Goal: Task Accomplishment & Management: Manage account settings

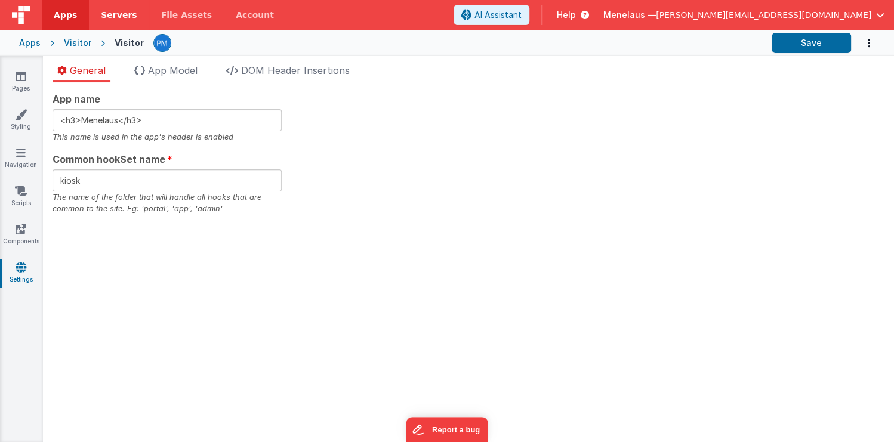
click at [108, 11] on span "Servers" at bounding box center [119, 15] width 36 height 12
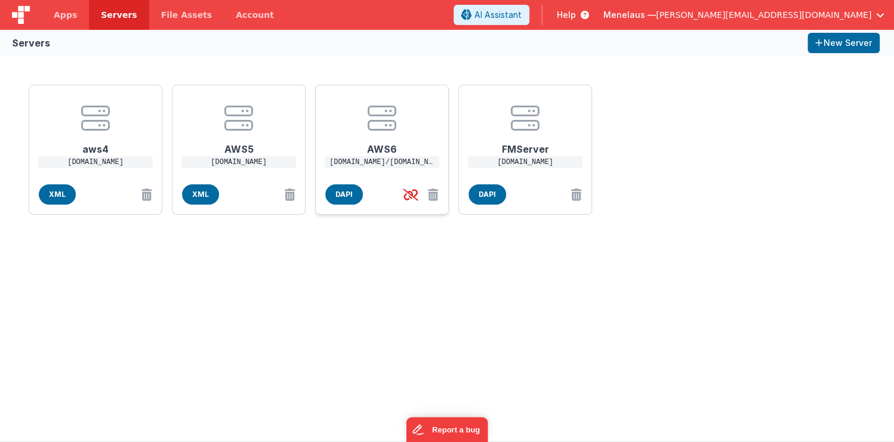
click at [379, 152] on h1 "AWS6" at bounding box center [381, 144] width 95 height 24
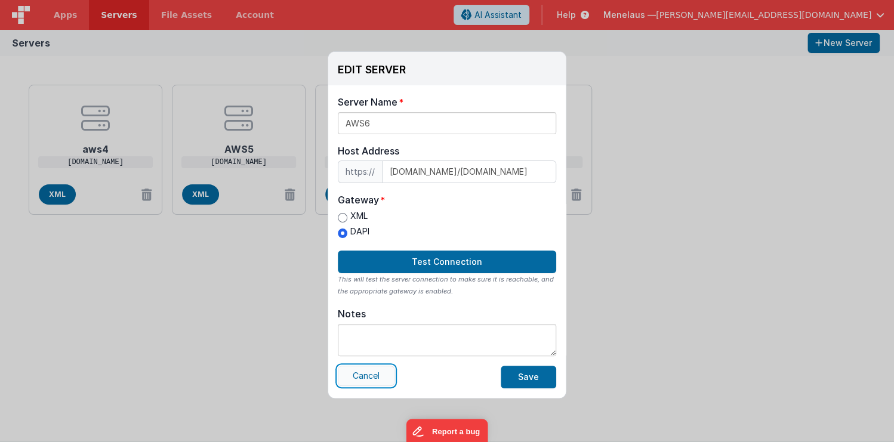
click at [366, 372] on button "Cancel" at bounding box center [366, 376] width 57 height 20
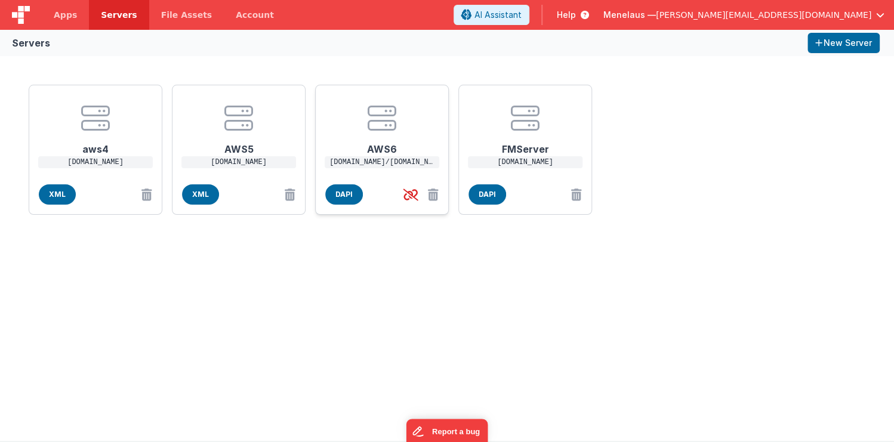
click at [382, 150] on h1 "AWS6" at bounding box center [381, 144] width 95 height 24
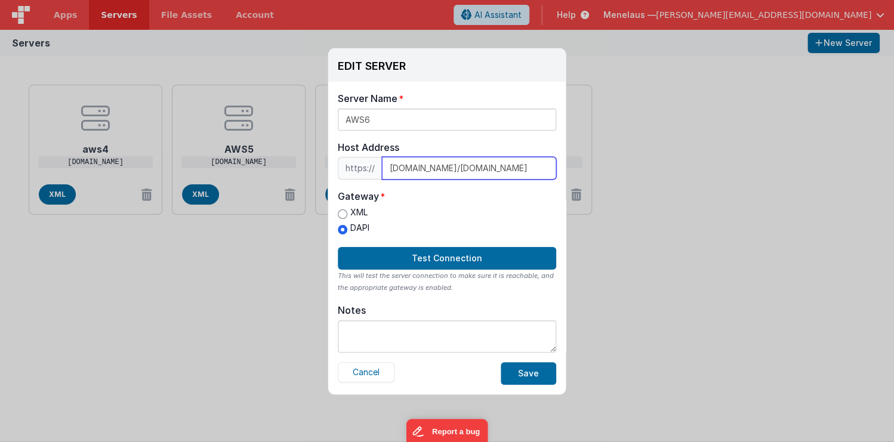
click at [533, 168] on input "[DOMAIN_NAME]/[DOMAIN_NAME]" at bounding box center [469, 168] width 174 height 23
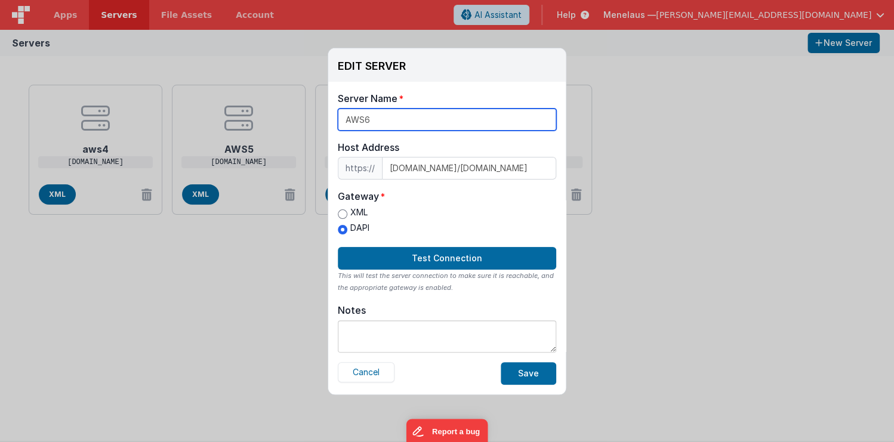
click at [369, 121] on input "AWS6" at bounding box center [447, 120] width 218 height 22
type input "AWS7"
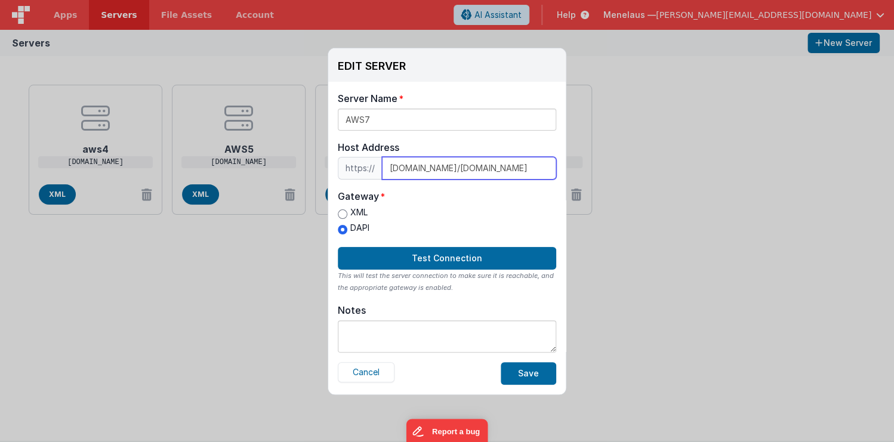
click at [537, 167] on input "[DOMAIN_NAME]/[DOMAIN_NAME]" at bounding box center [469, 168] width 174 height 23
click at [549, 169] on input "[DOMAIN_NAME]/[DOMAIN_NAME]" at bounding box center [469, 168] width 174 height 23
drag, startPoint x: 435, startPoint y: 168, endPoint x: 549, endPoint y: 165, distance: 113.4
click at [549, 165] on input "[DOMAIN_NAME]/[DOMAIN_NAME]" at bounding box center [469, 168] width 174 height 23
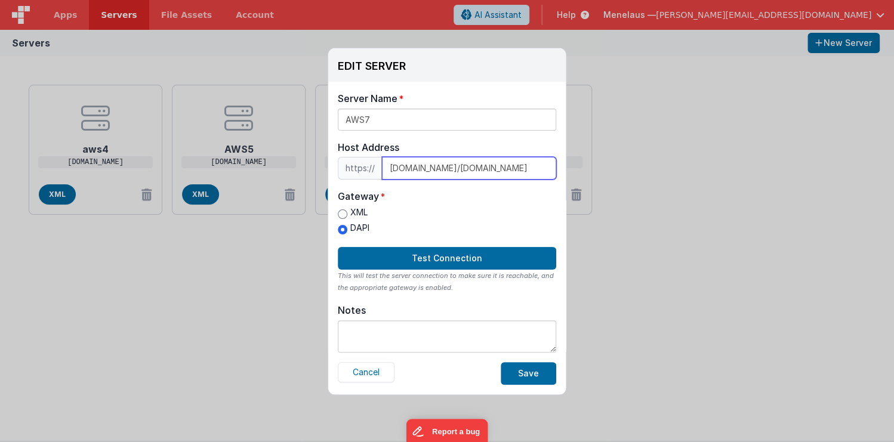
paste input "[PHONE_NUMBER]"
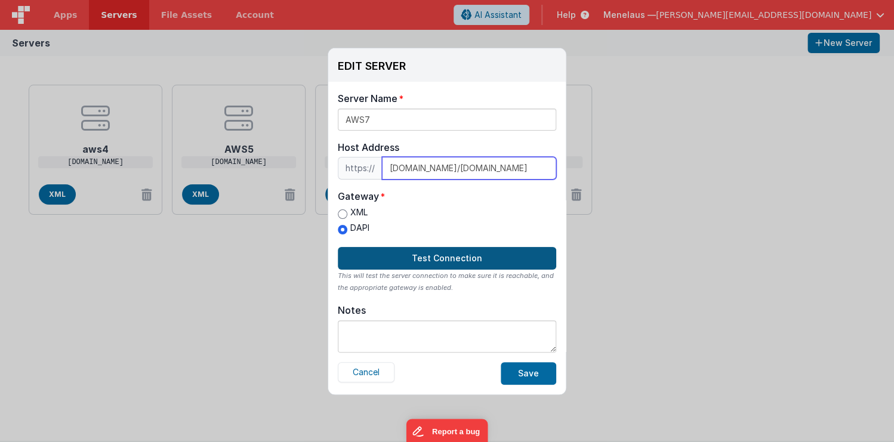
type input "[DOMAIN_NAME]/[DOMAIN_NAME]"
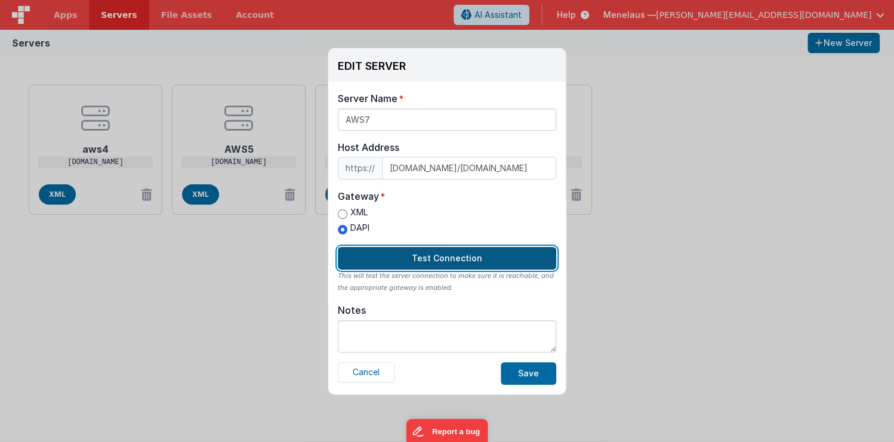
scroll to position [0, 0]
click at [488, 255] on button "Test Connection" at bounding box center [447, 258] width 218 height 23
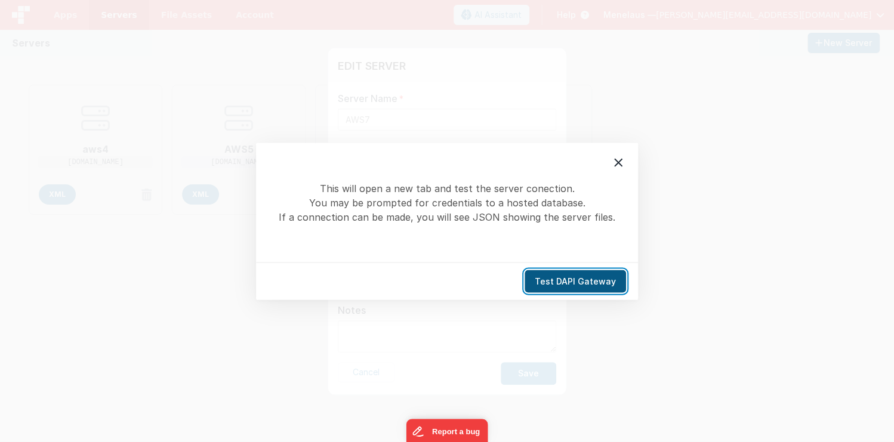
click at [558, 279] on button "Test DAPI Gateway" at bounding box center [574, 281] width 101 height 23
click at [617, 162] on icon at bounding box center [618, 162] width 8 height 8
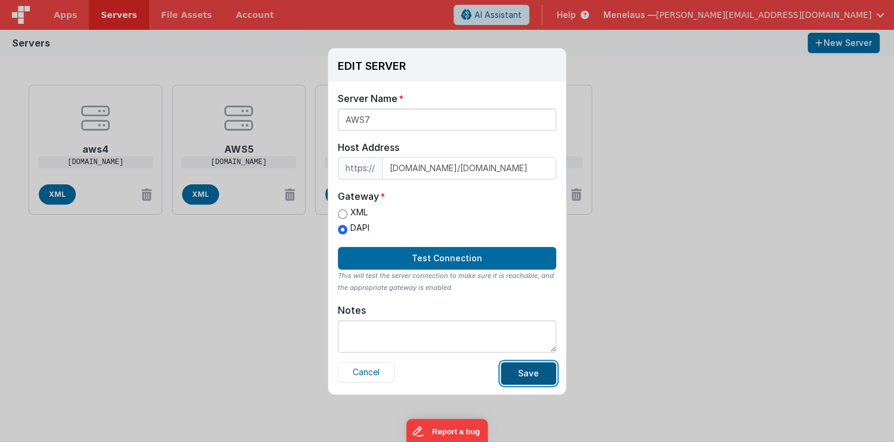
click at [534, 369] on button "Save" at bounding box center [527, 373] width 55 height 23
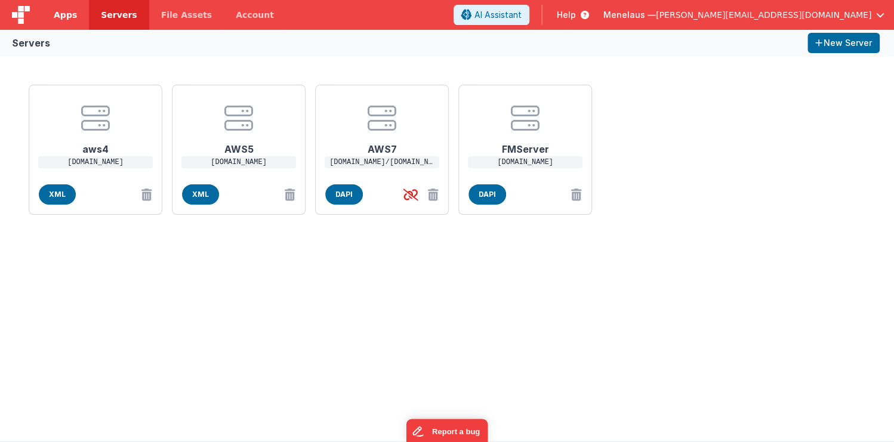
click at [62, 15] on span "Apps" at bounding box center [65, 15] width 23 height 12
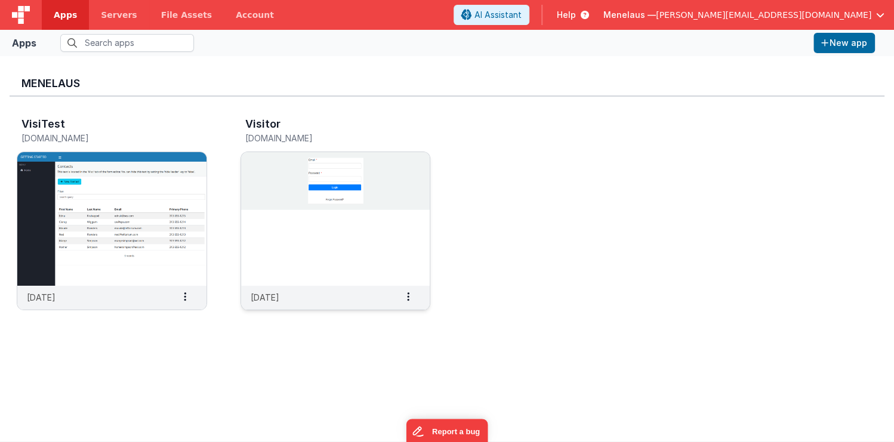
click at [313, 256] on img at bounding box center [335, 219] width 189 height 134
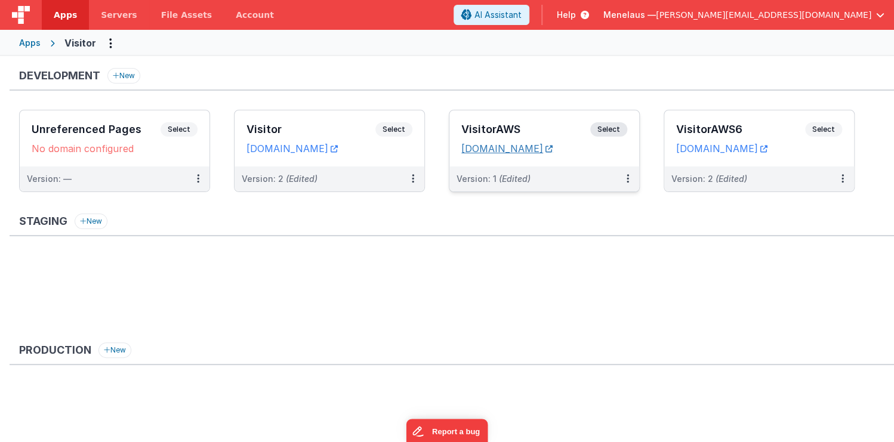
click at [540, 146] on link "[DOMAIN_NAME]" at bounding box center [506, 149] width 91 height 12
click at [627, 178] on icon at bounding box center [627, 178] width 2 height 1
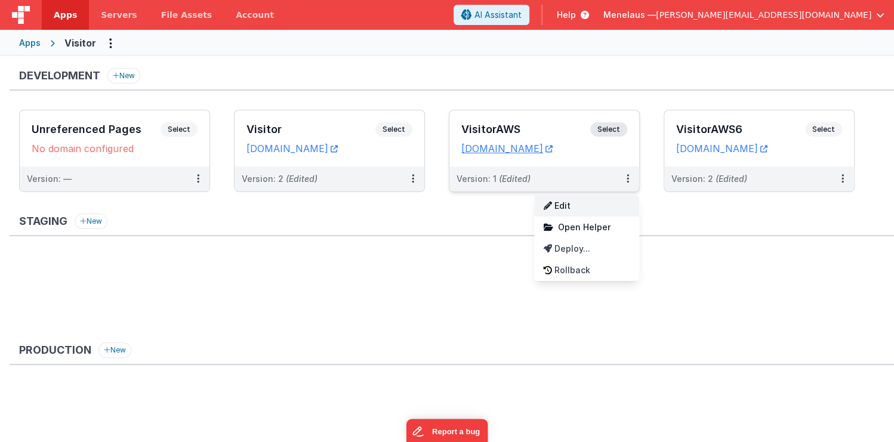
click at [577, 203] on link "Edit" at bounding box center [586, 205] width 105 height 21
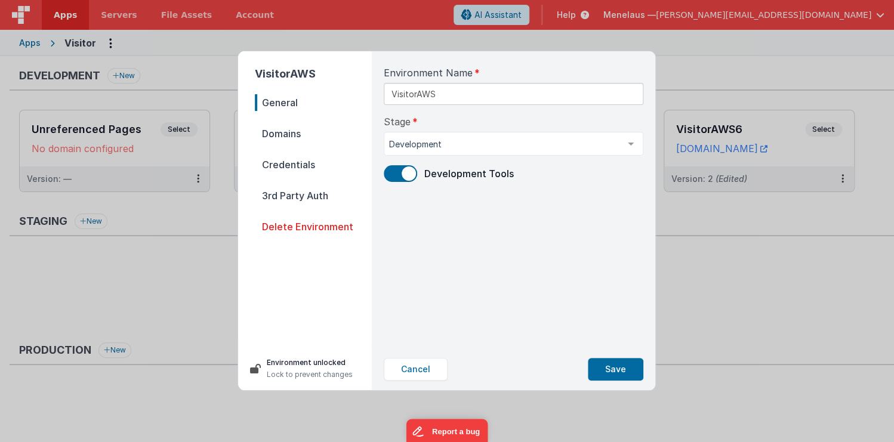
click at [281, 134] on span "Domains" at bounding box center [313, 133] width 117 height 17
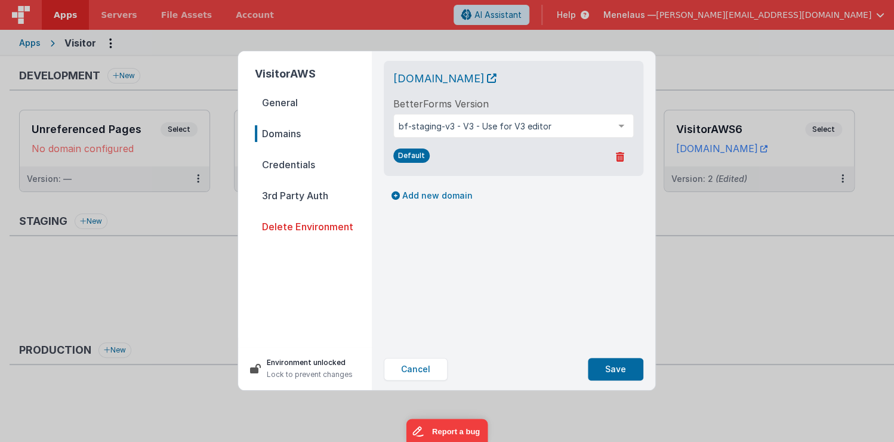
click at [289, 101] on span "General" at bounding box center [313, 102] width 117 height 17
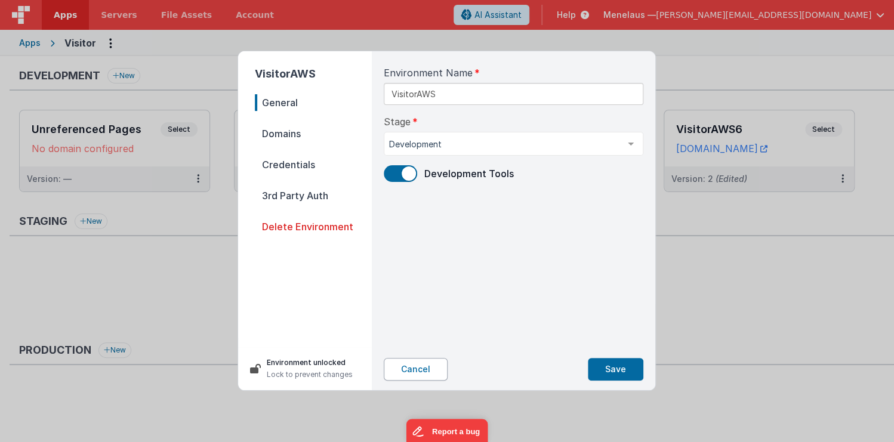
click at [413, 370] on button "Cancel" at bounding box center [416, 369] width 64 height 23
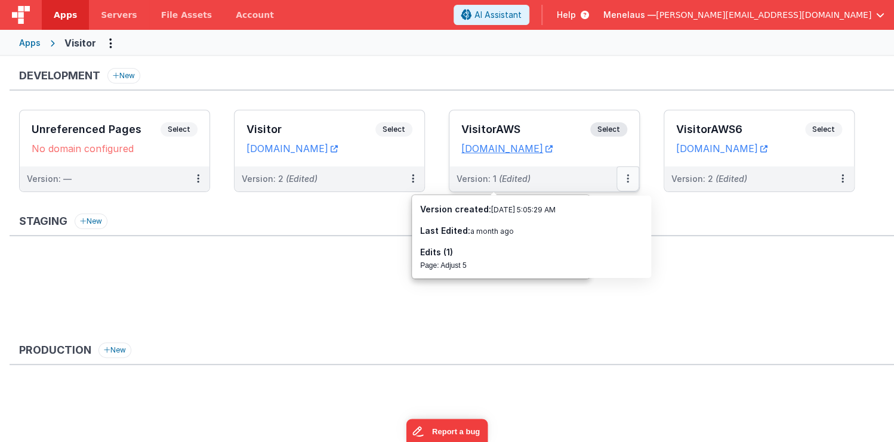
click at [627, 178] on icon at bounding box center [627, 178] width 2 height 1
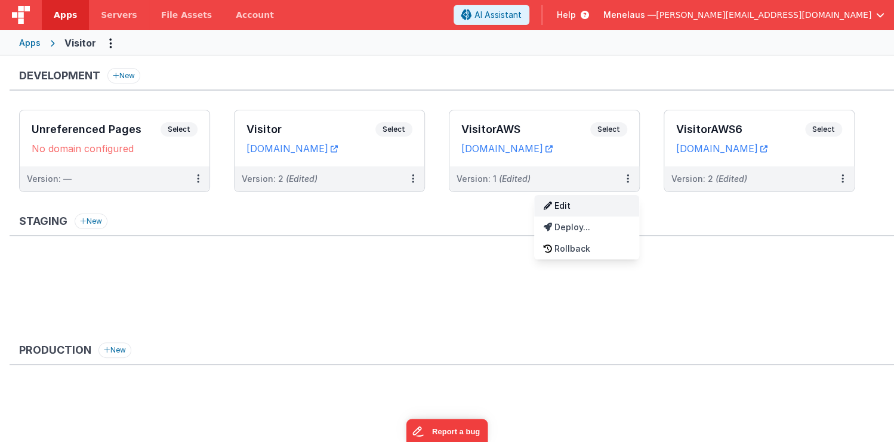
click at [565, 202] on link "Edit" at bounding box center [586, 205] width 105 height 21
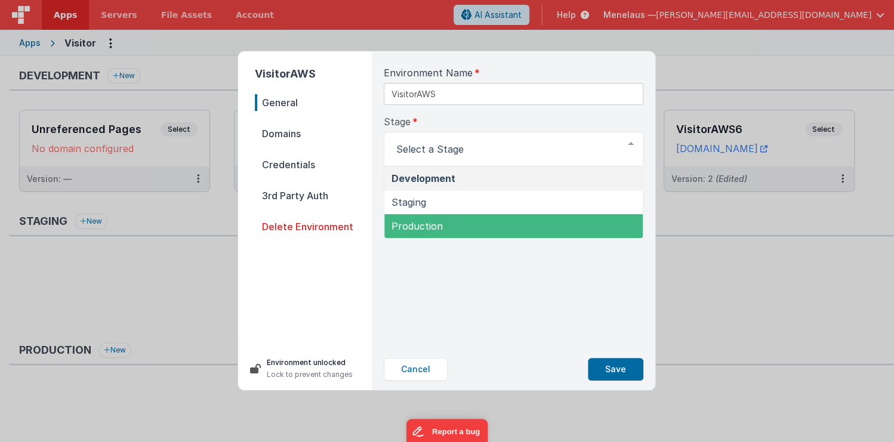
click at [517, 302] on div "Environment Name VisitorAWS Stage Development Staging Production List is empty.…" at bounding box center [513, 199] width 279 height 297
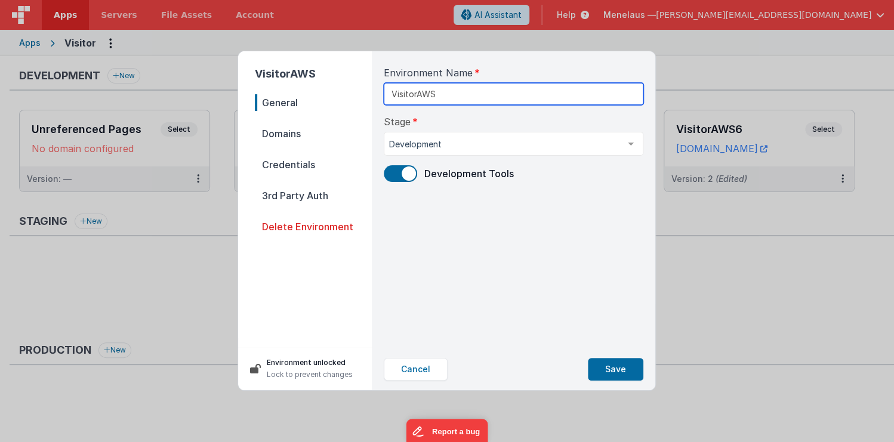
click at [466, 98] on input "VisitorAWS" at bounding box center [513, 94] width 259 height 22
click at [482, 90] on input "VisitorAWS" at bounding box center [513, 94] width 259 height 22
click at [540, 110] on div "Environment Name VisitorAWS Stage Development Development Staging Production Li…" at bounding box center [513, 199] width 279 height 297
click at [287, 132] on span "Domains" at bounding box center [313, 133] width 117 height 17
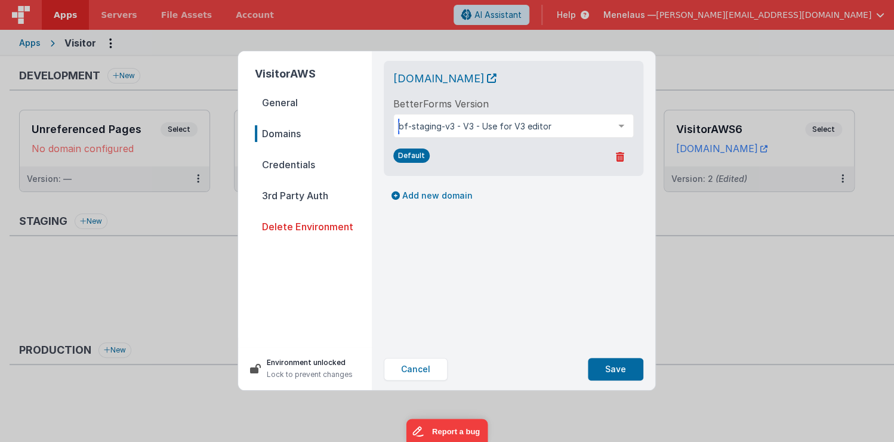
click at [623, 124] on div at bounding box center [621, 126] width 24 height 23
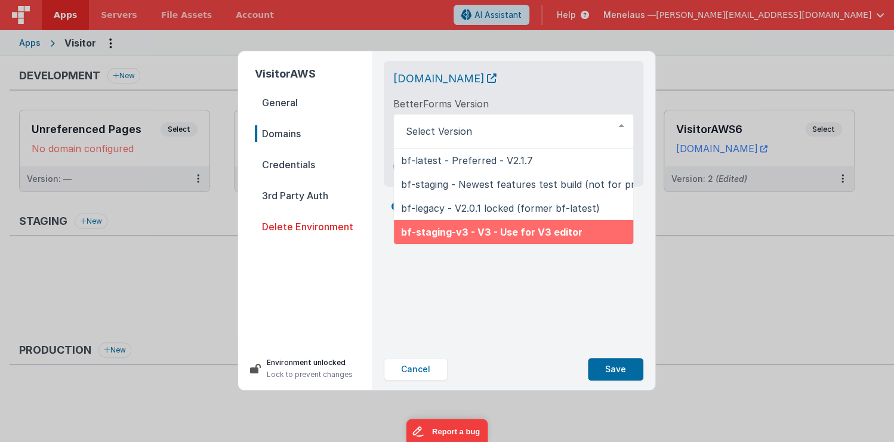
click at [520, 329] on div "[DOMAIN_NAME] BetterForms Version bf-latest - Preferred - V2.1.7 bf-staging - N…" at bounding box center [513, 199] width 279 height 297
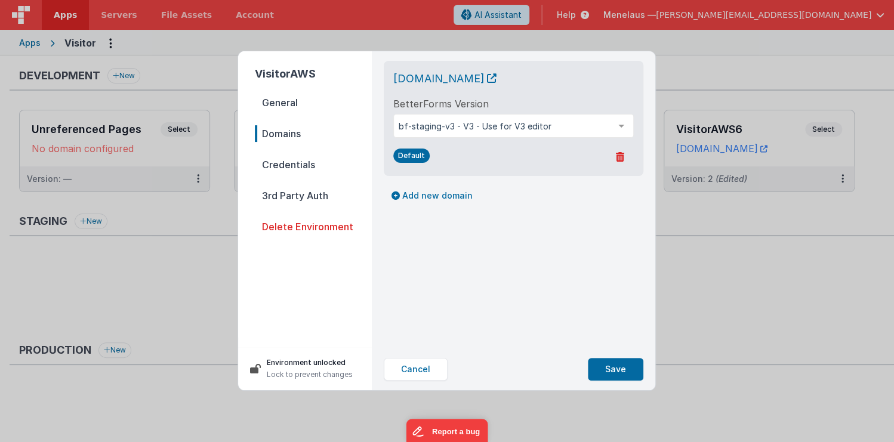
click at [295, 163] on span "Credentials" at bounding box center [313, 164] width 117 height 17
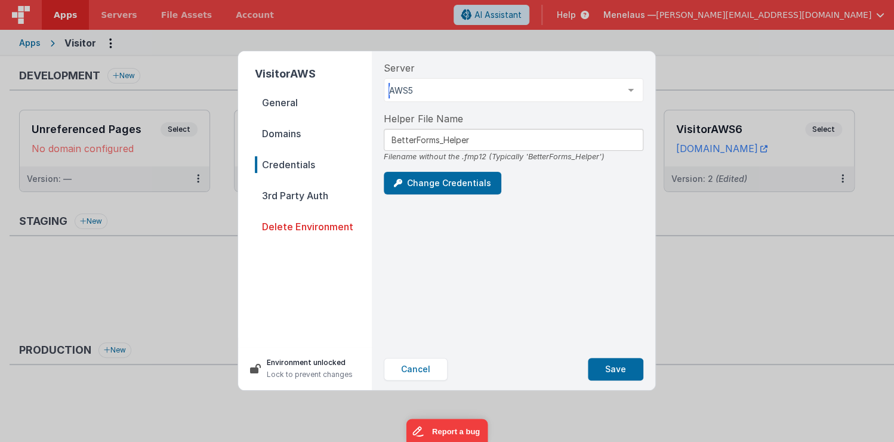
click at [630, 89] on div at bounding box center [631, 90] width 24 height 23
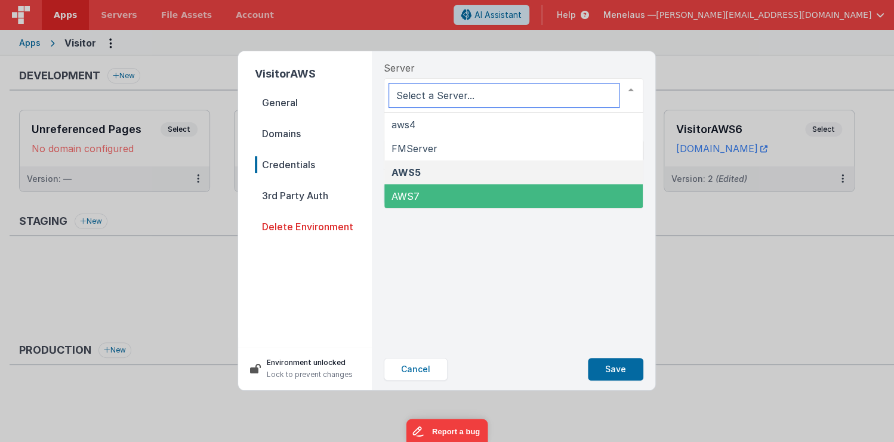
click at [486, 197] on span "AWS7" at bounding box center [513, 196] width 258 height 24
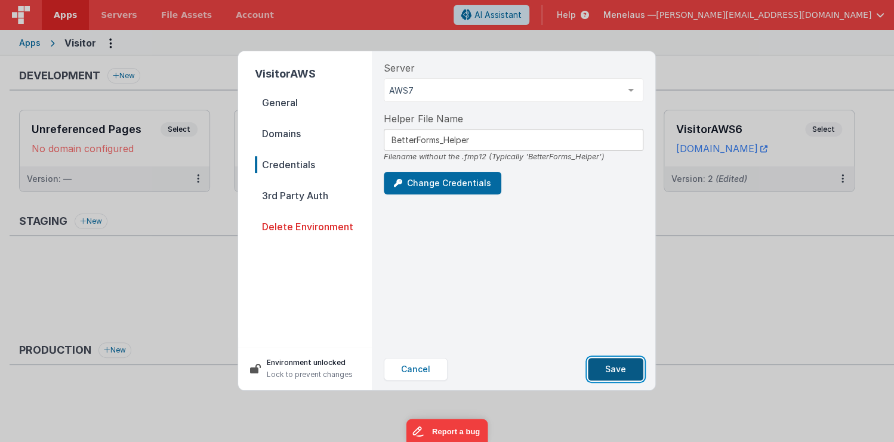
click at [613, 372] on button "Save" at bounding box center [615, 369] width 55 height 23
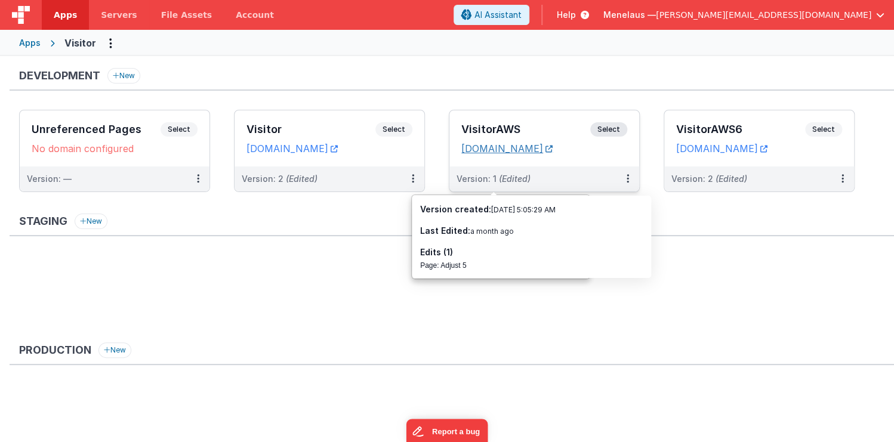
click at [550, 147] on link "[DOMAIN_NAME]" at bounding box center [506, 149] width 91 height 12
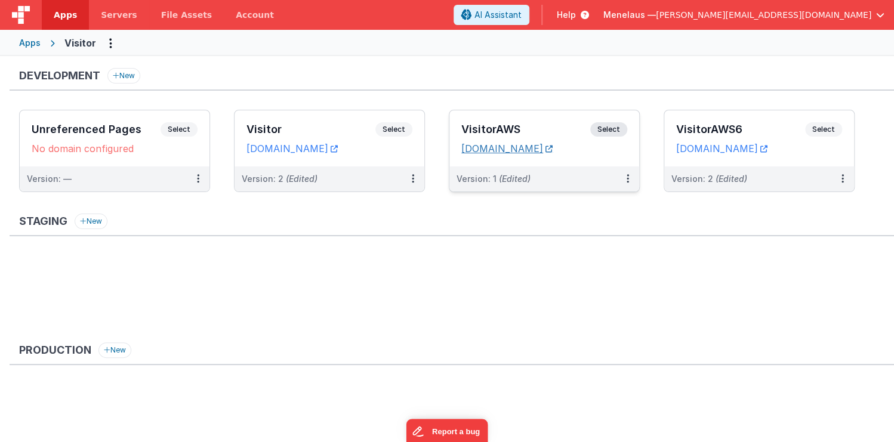
click at [552, 149] on icon at bounding box center [548, 149] width 7 height 1
click at [629, 177] on button at bounding box center [627, 178] width 23 height 25
click at [562, 204] on link "Edit" at bounding box center [586, 205] width 105 height 21
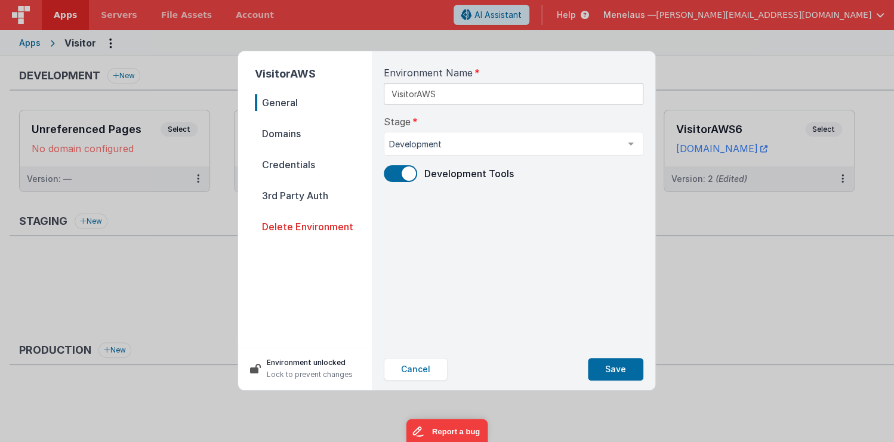
click at [289, 165] on span "Credentials" at bounding box center [313, 164] width 117 height 17
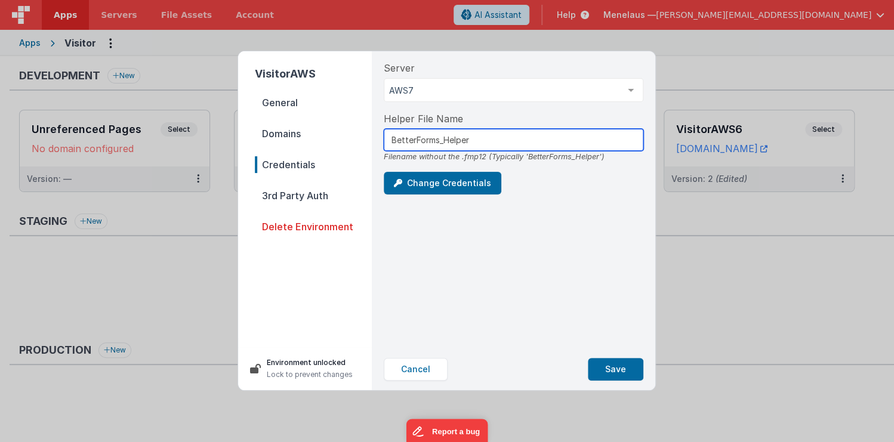
click at [489, 138] on input "BetterForms_Helper" at bounding box center [513, 140] width 259 height 22
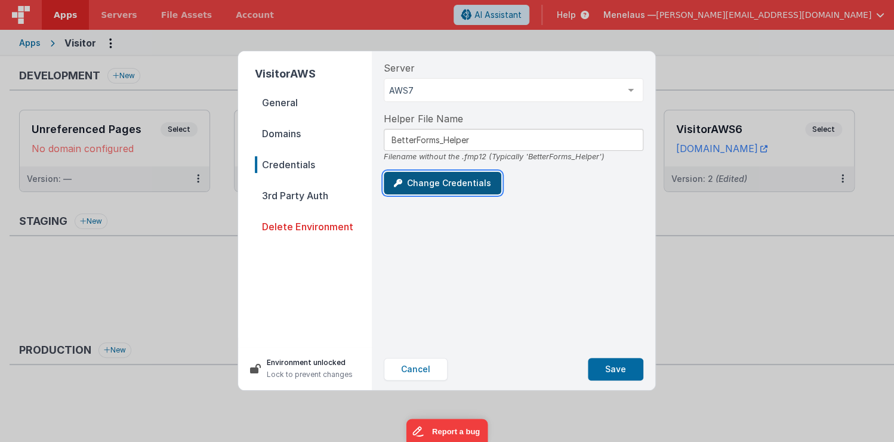
click at [471, 180] on button "Change Credentials" at bounding box center [443, 183] width 118 height 23
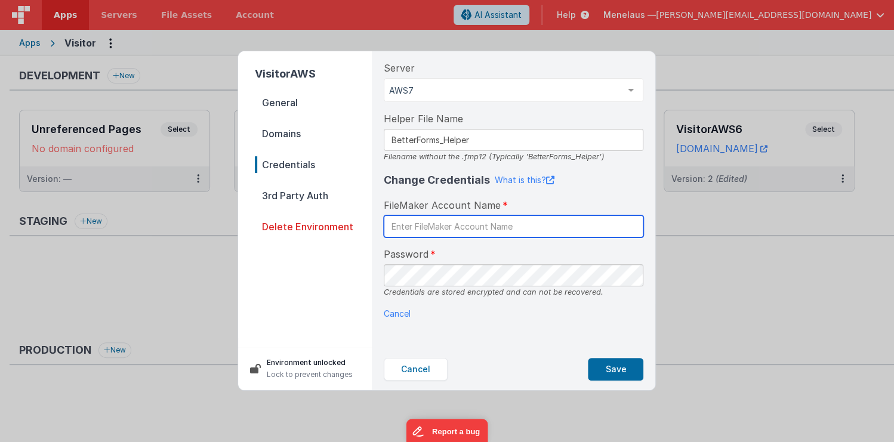
click at [487, 226] on input "text" at bounding box center [513, 226] width 259 height 22
type input "fmserver"
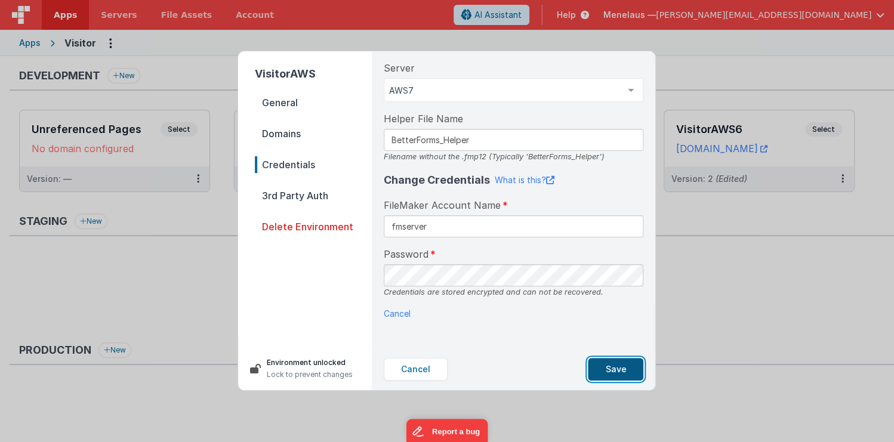
click at [629, 367] on button "Save" at bounding box center [615, 369] width 55 height 23
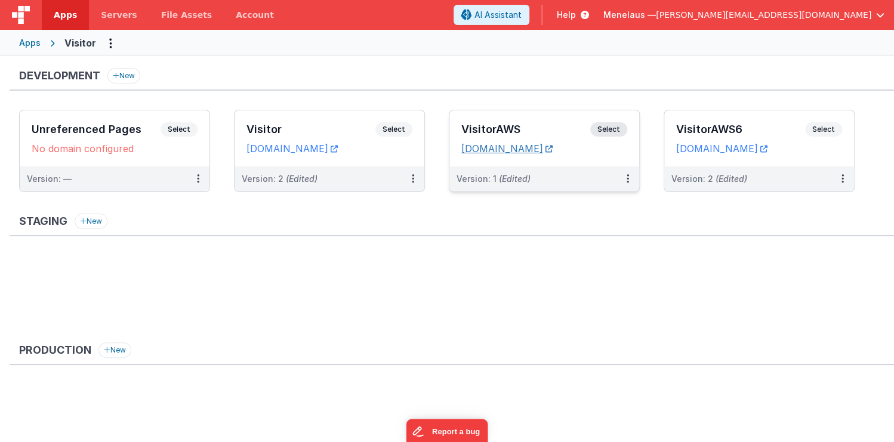
click at [552, 146] on link "[DOMAIN_NAME]" at bounding box center [506, 149] width 91 height 12
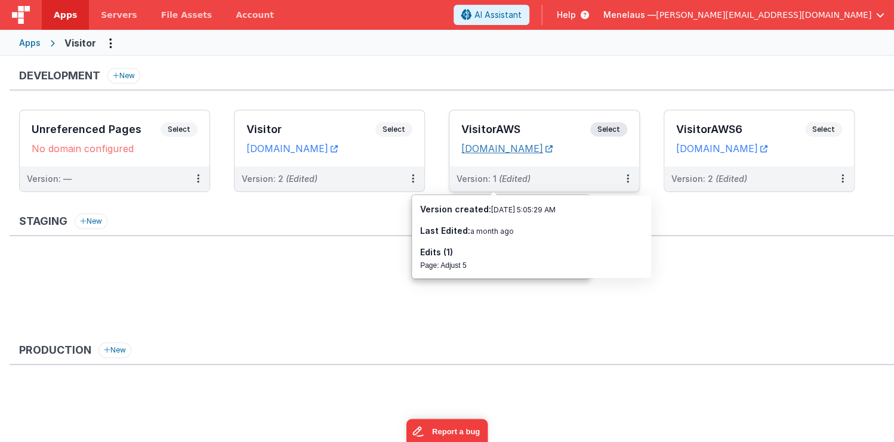
click at [546, 146] on link "[DOMAIN_NAME]" at bounding box center [506, 149] width 91 height 12
click at [627, 178] on icon at bounding box center [627, 178] width 2 height 1
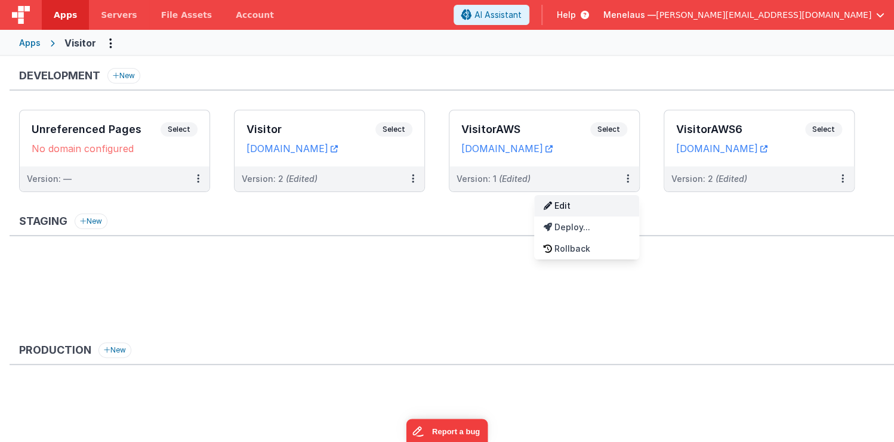
click at [568, 205] on link "Edit" at bounding box center [586, 205] width 105 height 21
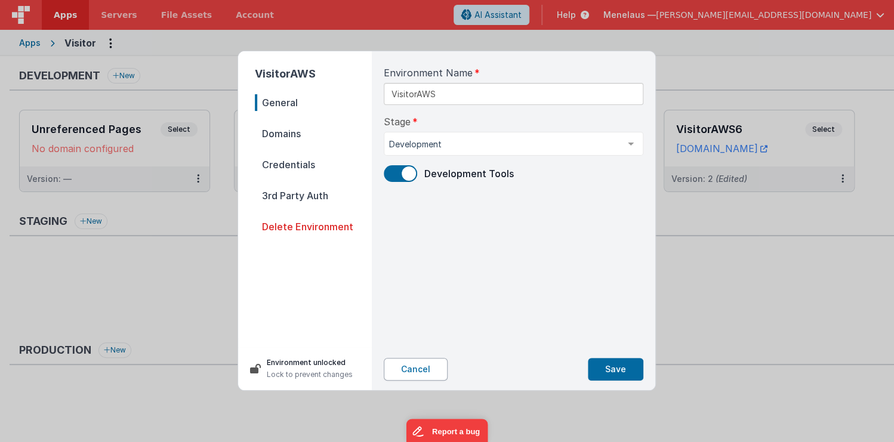
click at [413, 370] on button "Cancel" at bounding box center [416, 369] width 64 height 23
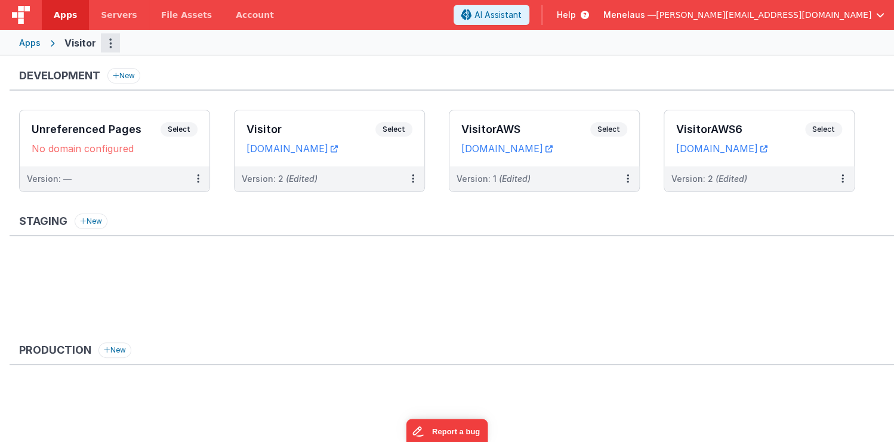
click at [109, 43] on icon "Options" at bounding box center [110, 43] width 3 height 1
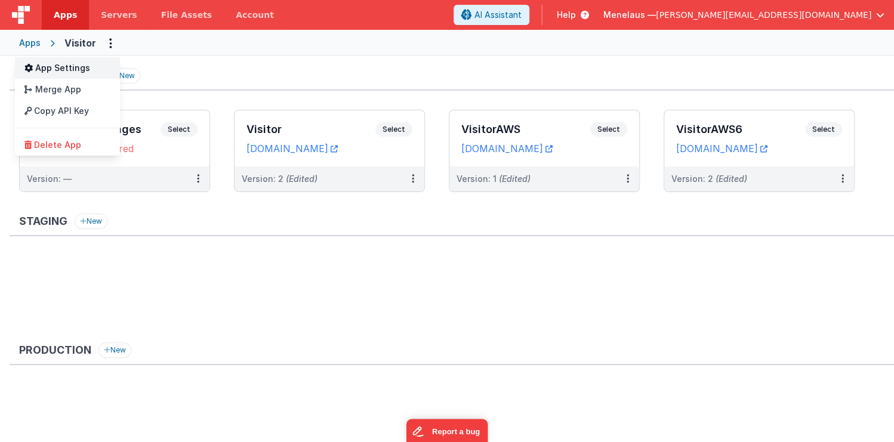
click at [67, 67] on link "App Settings" at bounding box center [67, 67] width 105 height 21
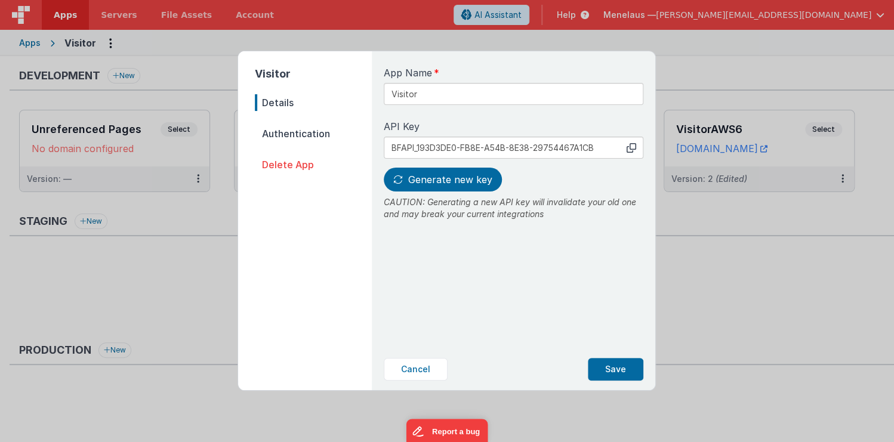
click at [271, 131] on span "Authentication" at bounding box center [313, 133] width 117 height 17
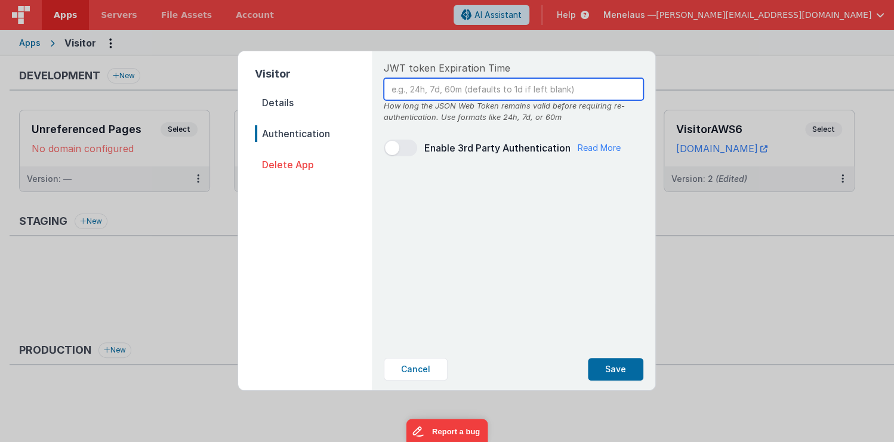
click at [540, 88] on input "text" at bounding box center [513, 89] width 259 height 22
type input "30d"
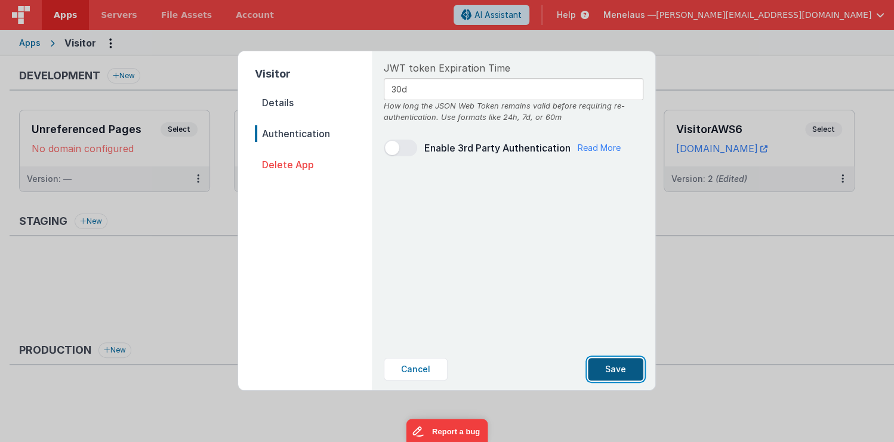
click at [619, 366] on button "Save" at bounding box center [615, 369] width 55 height 23
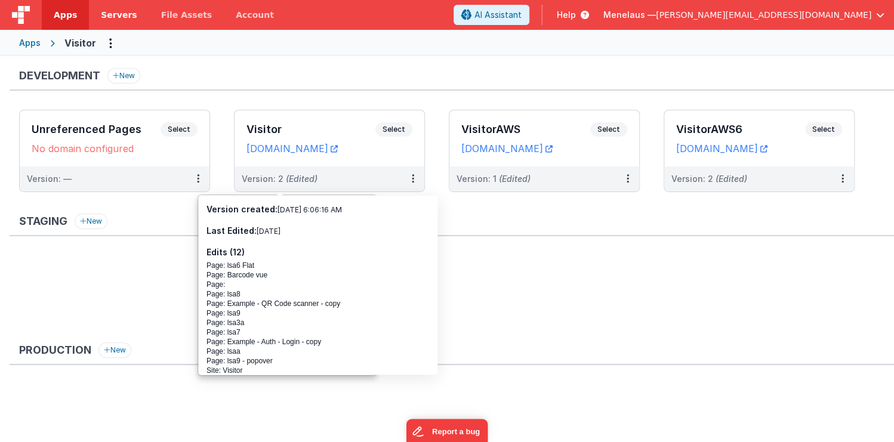
click at [110, 13] on span "Servers" at bounding box center [119, 15] width 36 height 12
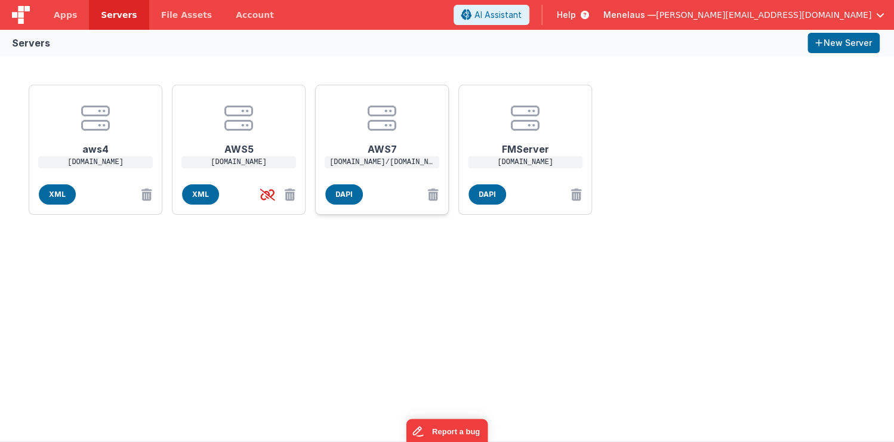
click at [389, 138] on h1 "AWS7" at bounding box center [381, 144] width 95 height 24
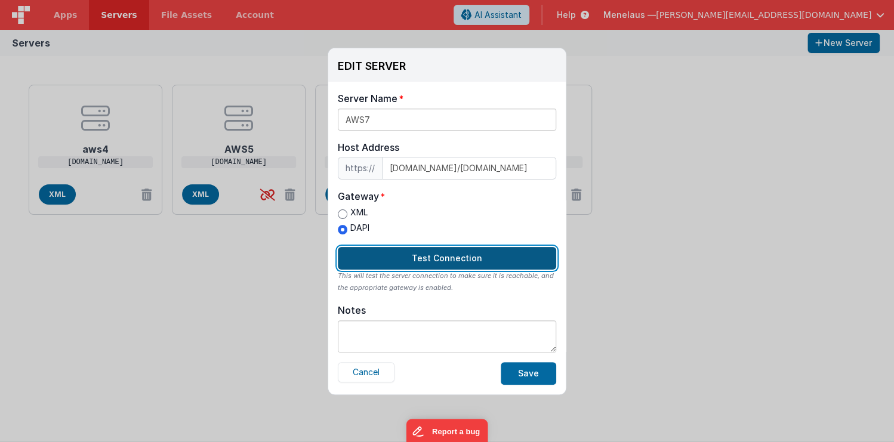
click at [426, 257] on button "Test Connection" at bounding box center [447, 258] width 218 height 23
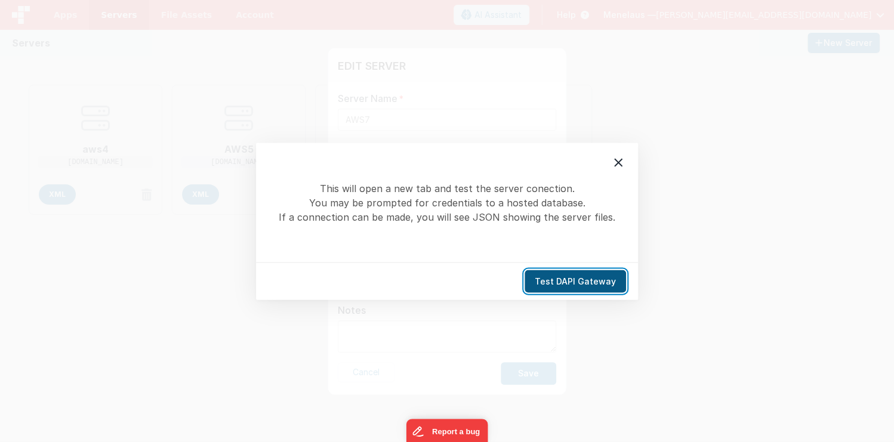
click at [565, 278] on button "Test DAPI Gateway" at bounding box center [574, 281] width 101 height 23
click at [616, 160] on icon at bounding box center [618, 162] width 8 height 8
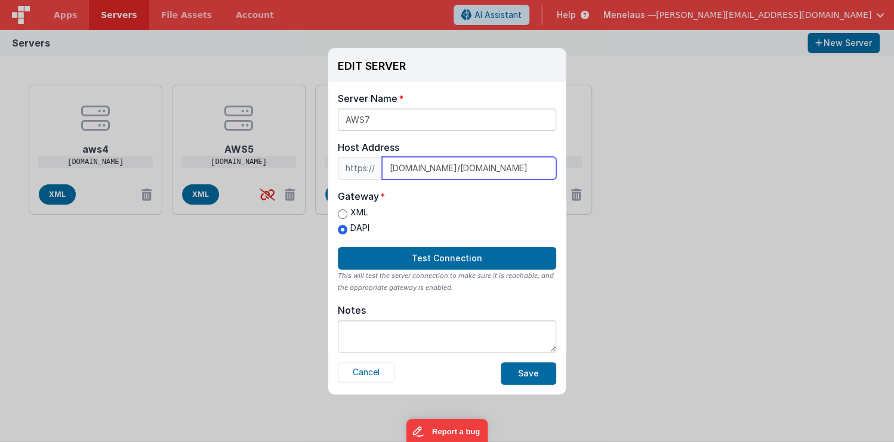
click at [507, 169] on input "[DOMAIN_NAME]/[DOMAIN_NAME]" at bounding box center [469, 168] width 174 height 23
drag, startPoint x: 388, startPoint y: 168, endPoint x: 484, endPoint y: 169, distance: 96.0
click at [484, 169] on input "[DOMAIN_NAME]/[DOMAIN_NAME]" at bounding box center [469, 168] width 174 height 23
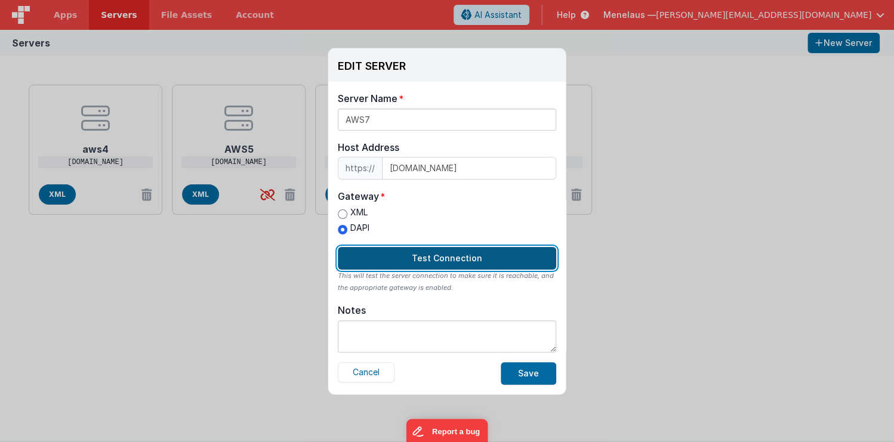
click at [444, 254] on button "Test Connection" at bounding box center [447, 258] width 218 height 23
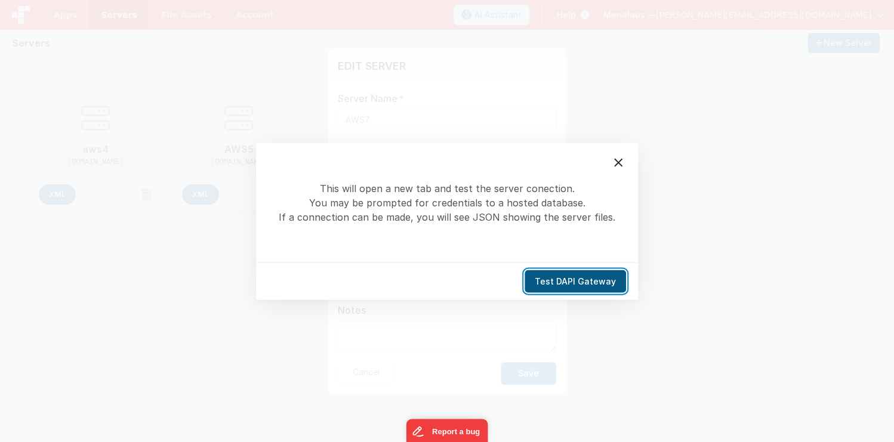
click at [598, 283] on button "Test DAPI Gateway" at bounding box center [574, 281] width 101 height 23
click at [616, 161] on icon at bounding box center [618, 162] width 8 height 8
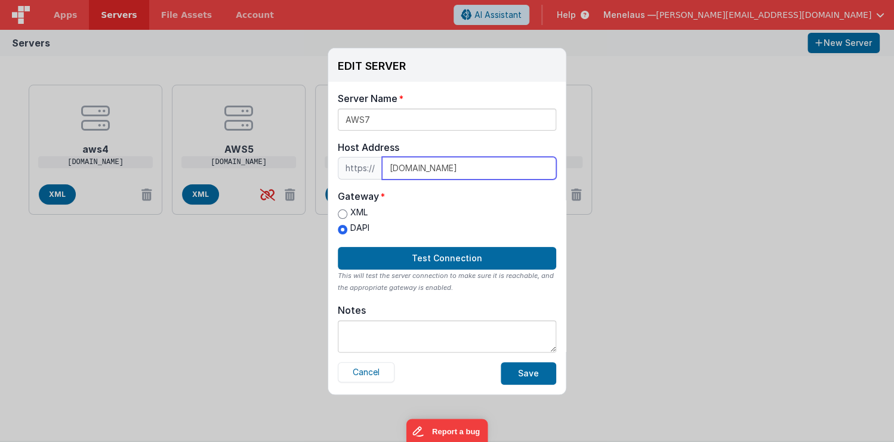
scroll to position [0, 64]
drag, startPoint x: 388, startPoint y: 165, endPoint x: 561, endPoint y: 169, distance: 172.4
click at [561, 169] on div "Server Name AWS7 Host Address https:// [DOMAIN_NAME] Host Address [DOMAIN_NAME]…" at bounding box center [446, 238] width 237 height 313
paste input "[TECHNICAL_ID]"
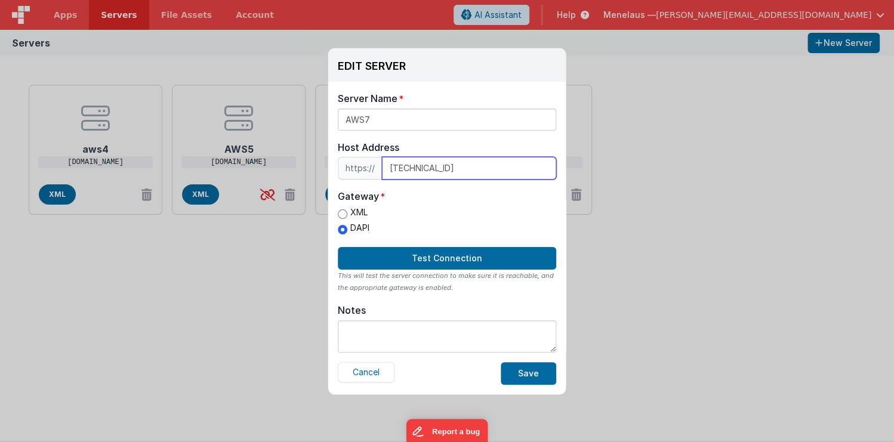
type input "[TECHNICAL_ID]"
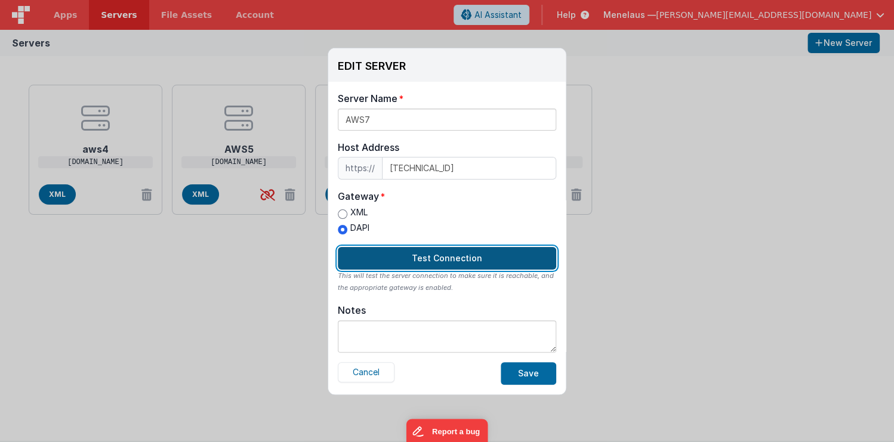
click at [459, 258] on button "Test Connection" at bounding box center [447, 258] width 218 height 23
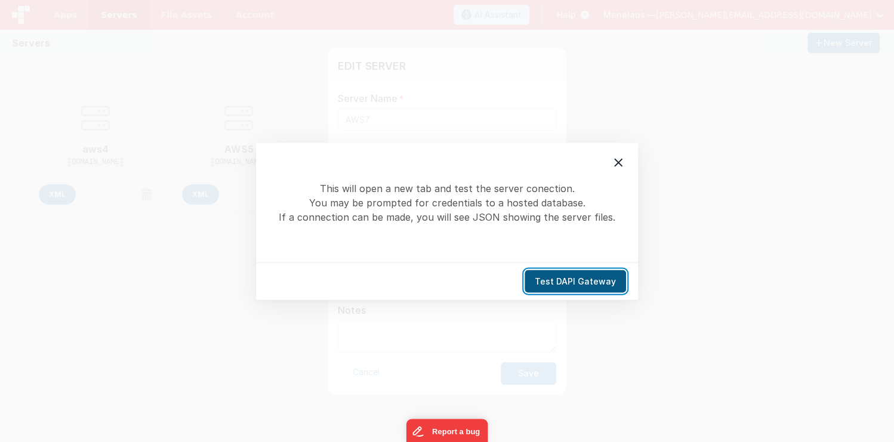
click at [551, 279] on button "Test DAPI Gateway" at bounding box center [574, 281] width 101 height 23
click at [598, 280] on button "Test DAPI Gateway" at bounding box center [574, 281] width 101 height 23
click at [616, 166] on icon at bounding box center [618, 162] width 14 height 14
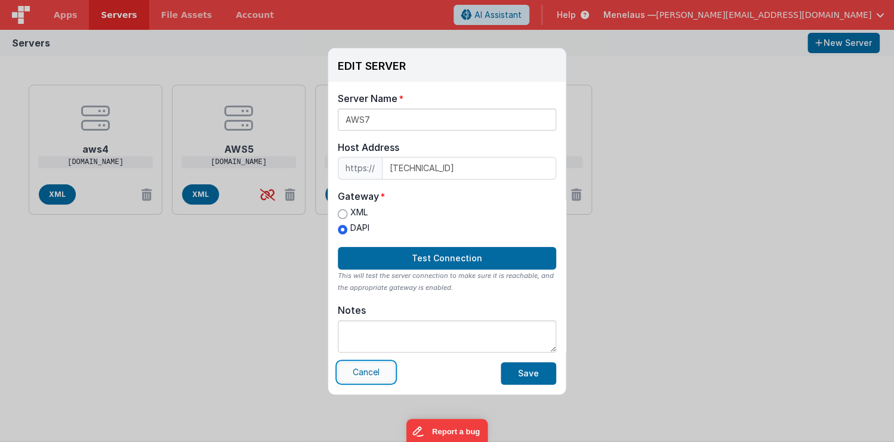
click at [373, 367] on button "Cancel" at bounding box center [366, 372] width 57 height 20
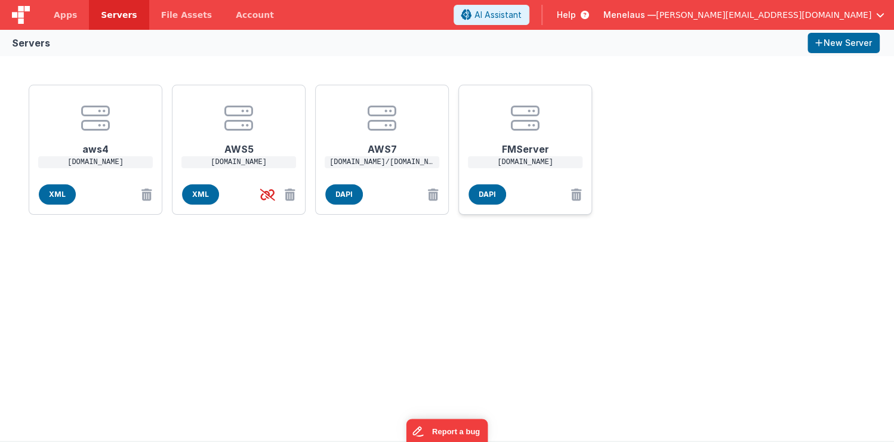
click at [503, 153] on h1 "FMServer" at bounding box center [524, 144] width 95 height 24
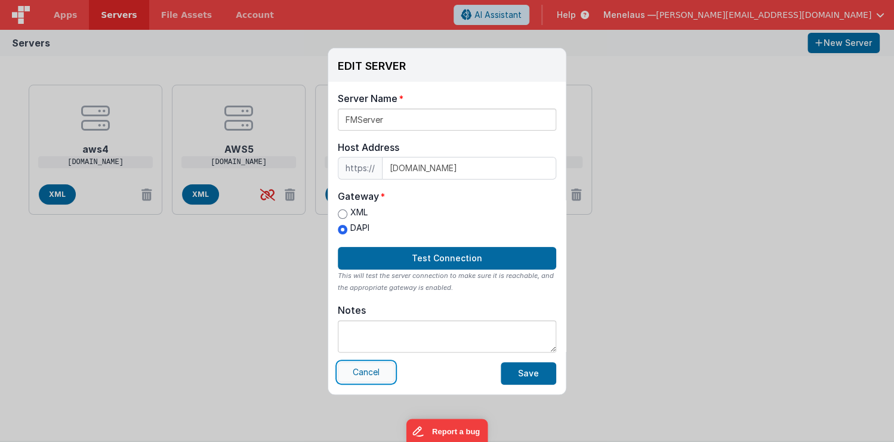
click at [369, 367] on button "Cancel" at bounding box center [366, 372] width 57 height 20
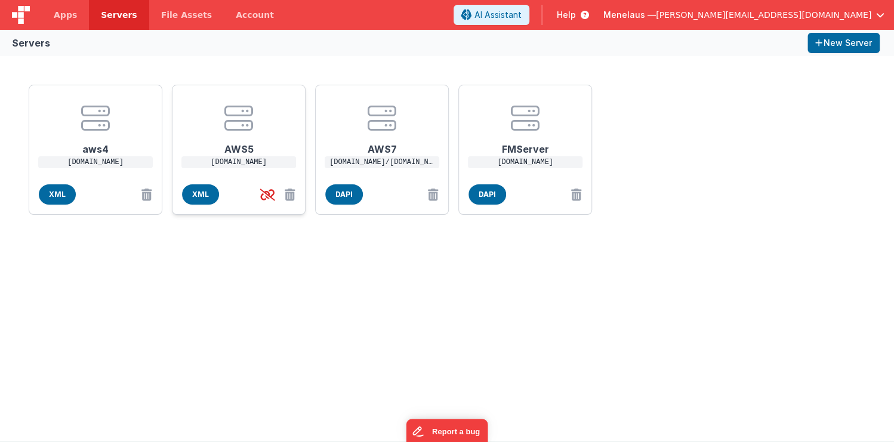
click at [238, 138] on h1 "AWS5" at bounding box center [238, 144] width 95 height 24
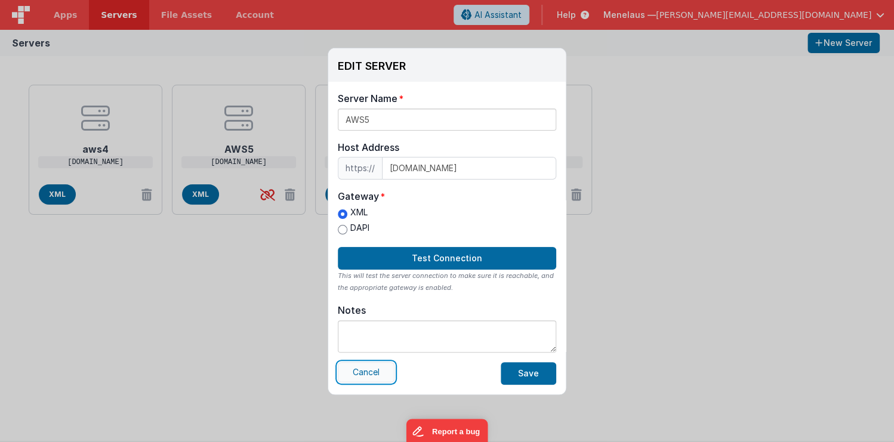
click at [376, 372] on button "Cancel" at bounding box center [366, 372] width 57 height 20
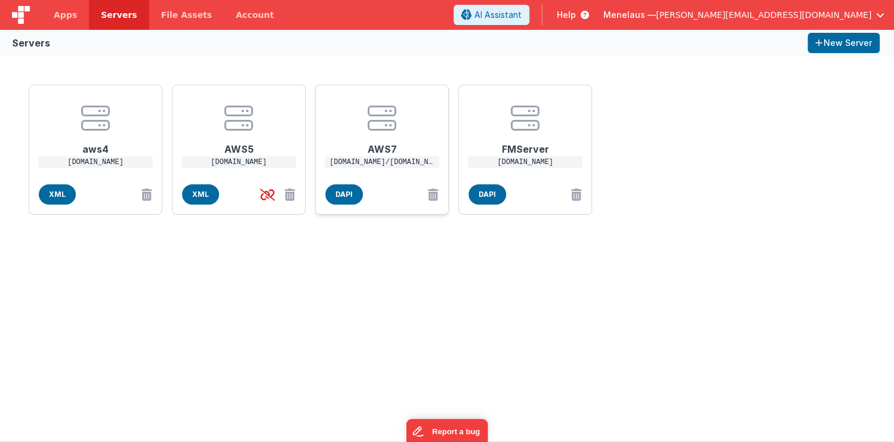
click at [380, 150] on h1 "AWS7" at bounding box center [381, 144] width 95 height 24
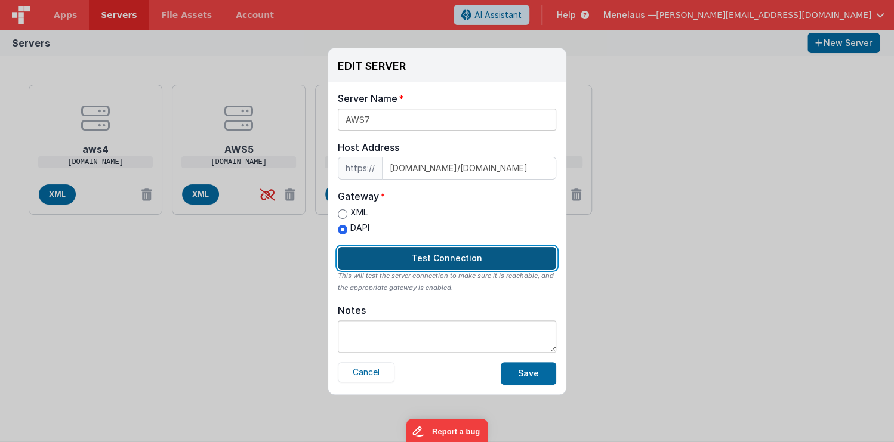
click at [463, 260] on button "Test Connection" at bounding box center [447, 258] width 218 height 23
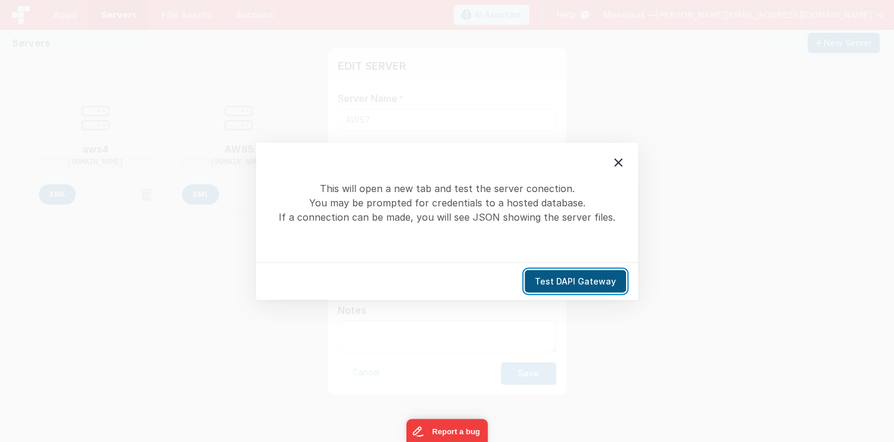
click at [577, 283] on button "Test DAPI Gateway" at bounding box center [574, 281] width 101 height 23
click at [615, 163] on icon at bounding box center [618, 162] width 14 height 14
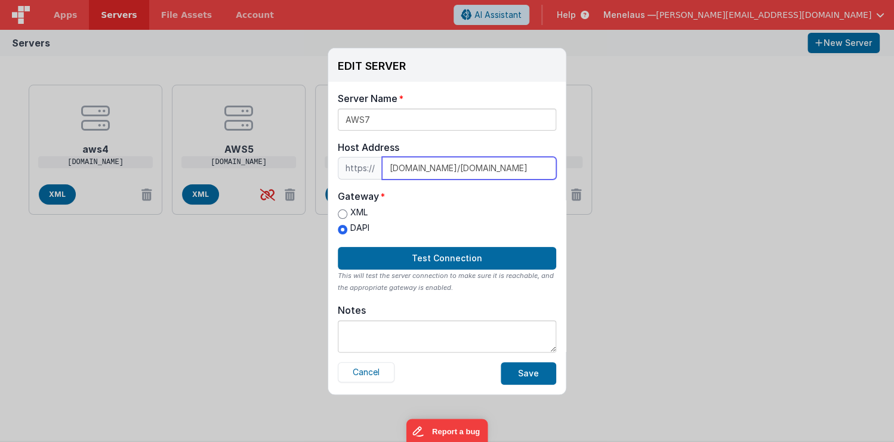
click at [489, 169] on input "[DOMAIN_NAME]/[DOMAIN_NAME]" at bounding box center [469, 168] width 174 height 23
click at [339, 214] on input "XML" at bounding box center [343, 214] width 10 height 10
radio input "true"
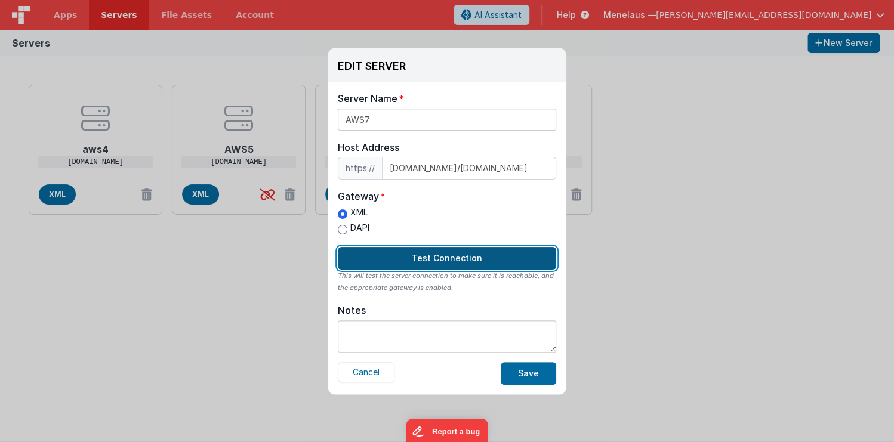
click at [421, 253] on button "Test Connection" at bounding box center [447, 258] width 218 height 23
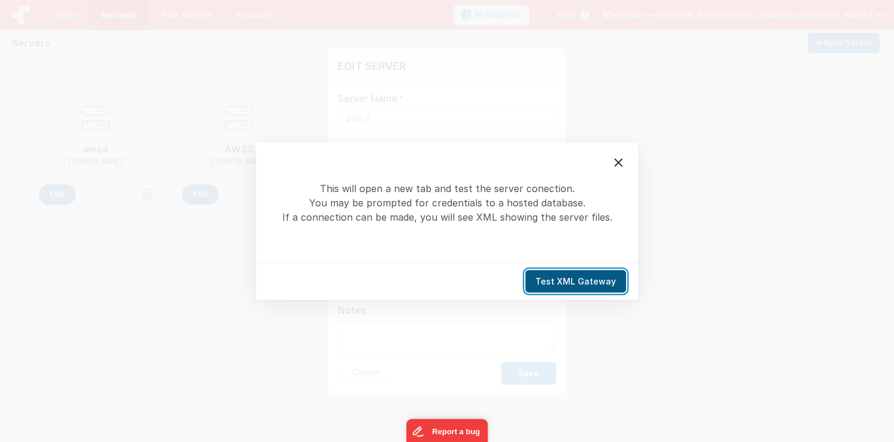
click at [550, 277] on button "Test XML Gateway" at bounding box center [575, 281] width 101 height 23
click at [615, 163] on icon at bounding box center [618, 162] width 14 height 14
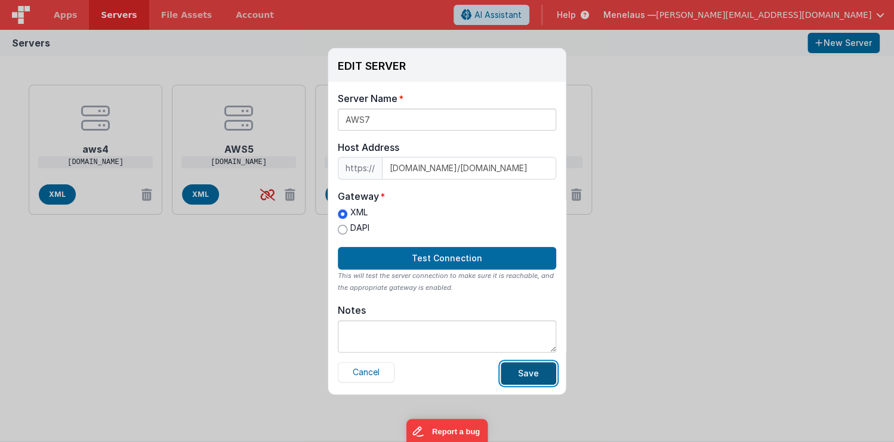
click at [538, 374] on button "Save" at bounding box center [527, 373] width 55 height 23
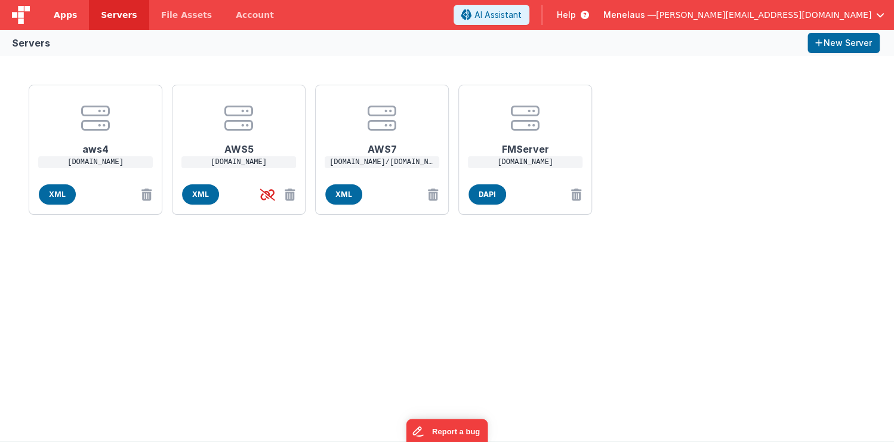
click at [60, 14] on span "Apps" at bounding box center [65, 15] width 23 height 12
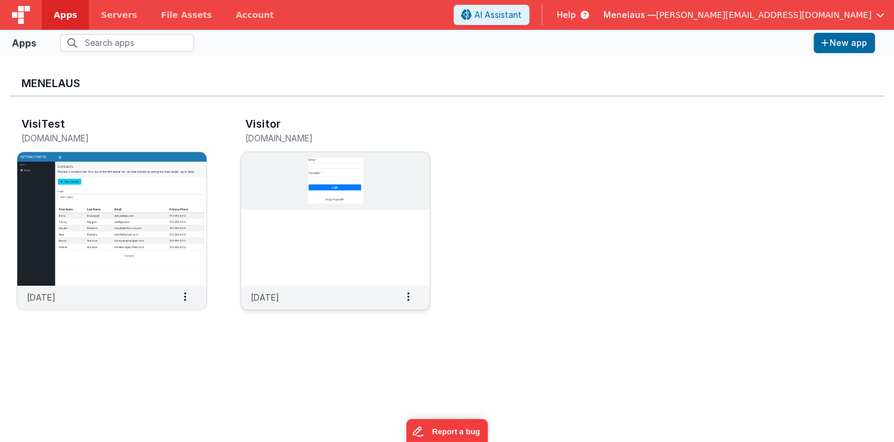
click at [355, 296] on div "[DATE] Settings Copy API Key Merge App Delete App" at bounding box center [335, 298] width 189 height 24
click at [402, 251] on img at bounding box center [335, 219] width 189 height 134
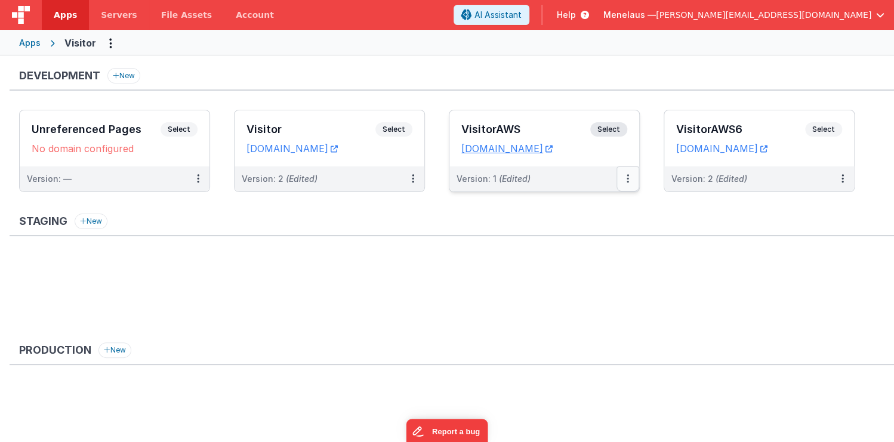
click at [624, 174] on button at bounding box center [627, 178] width 23 height 25
click at [562, 202] on link "Edit" at bounding box center [586, 205] width 105 height 21
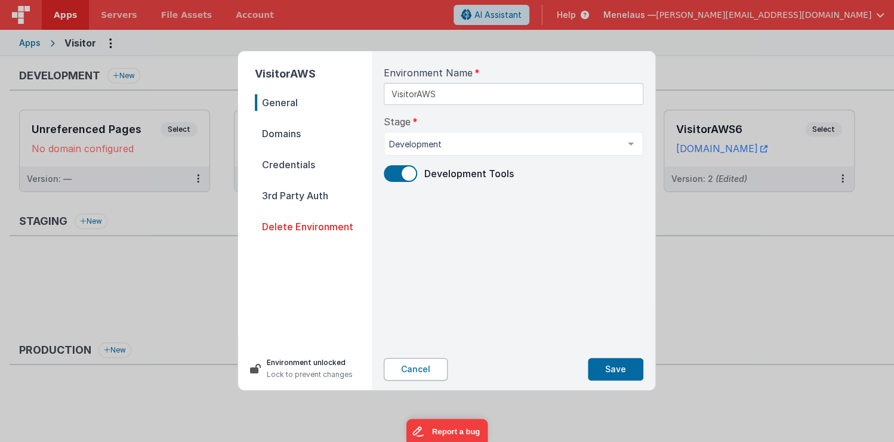
click at [403, 368] on button "Cancel" at bounding box center [416, 369] width 64 height 23
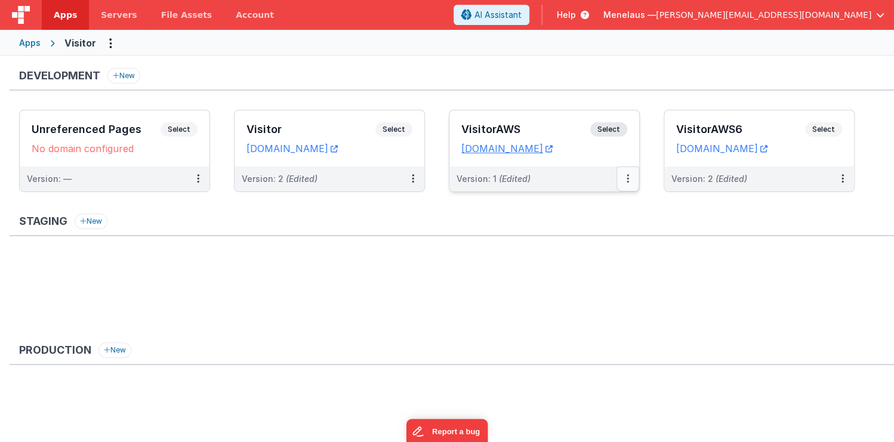
click at [628, 178] on icon at bounding box center [627, 178] width 2 height 1
click at [558, 203] on link "Edit" at bounding box center [586, 205] width 105 height 21
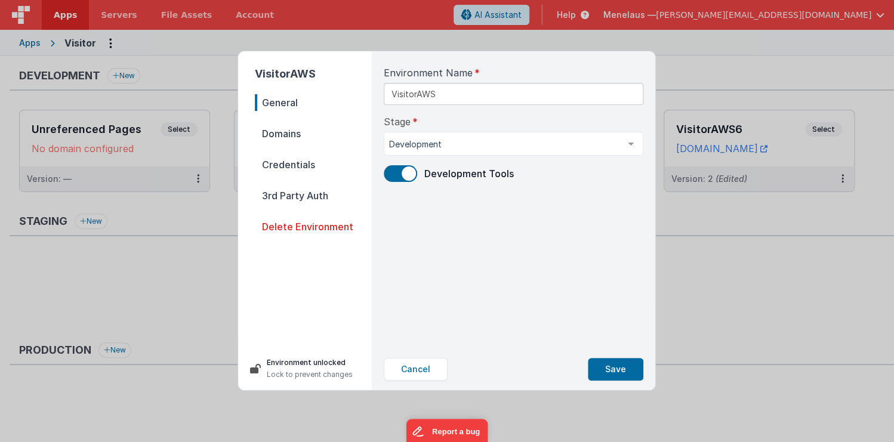
click at [283, 131] on span "Domains" at bounding box center [313, 133] width 117 height 17
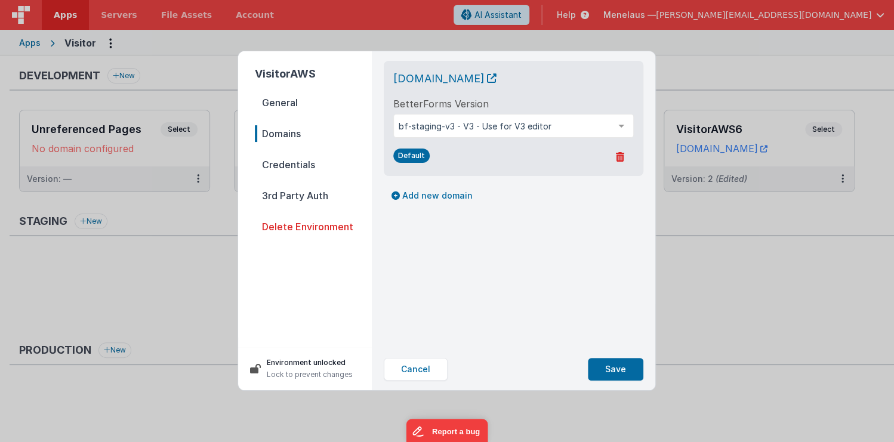
click at [291, 163] on span "Credentials" at bounding box center [313, 164] width 117 height 17
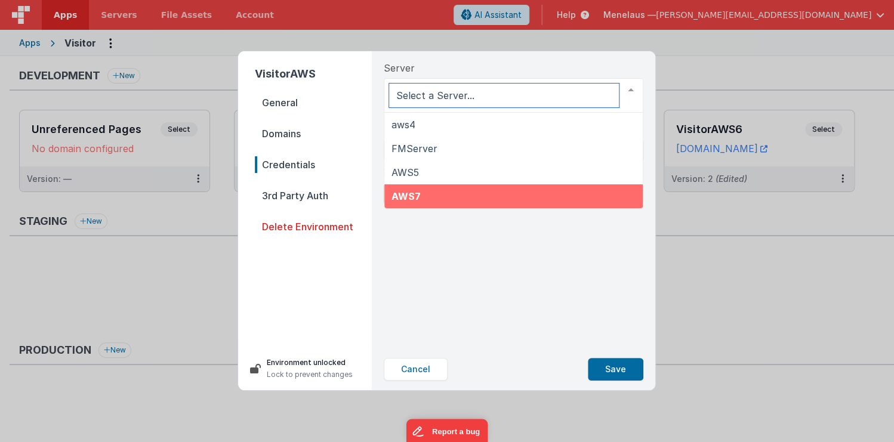
click at [410, 194] on span "AWS7" at bounding box center [405, 196] width 29 height 12
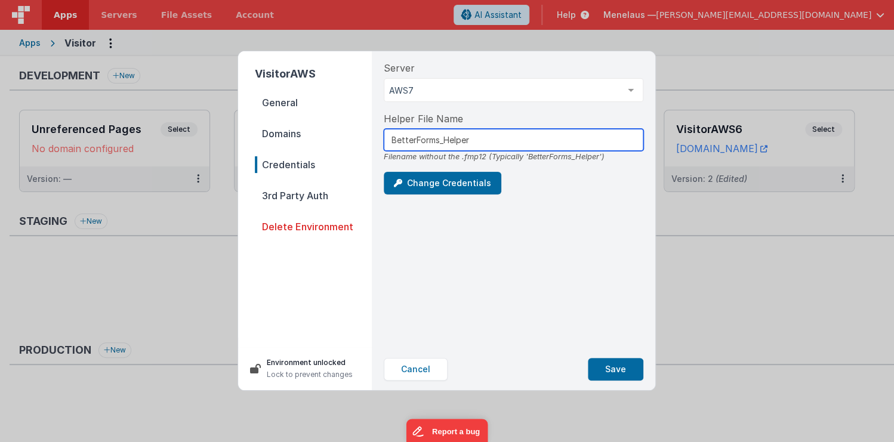
click at [484, 138] on input "BetterForms_Helper" at bounding box center [513, 140] width 259 height 22
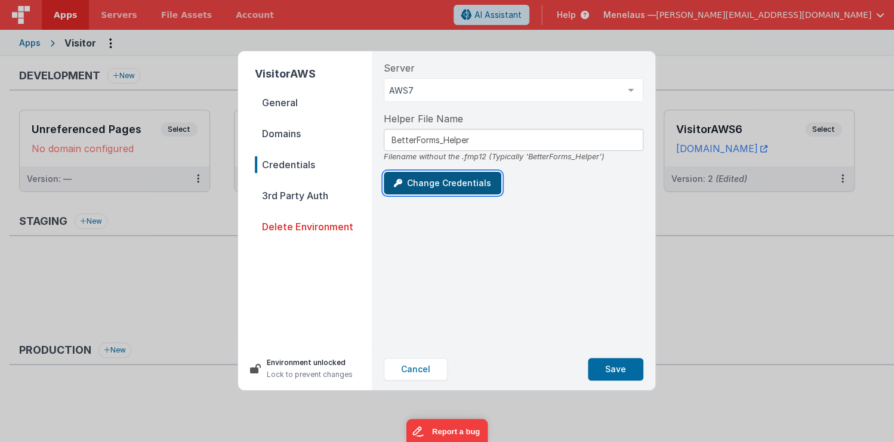
click at [471, 183] on button "Change Credentials" at bounding box center [443, 183] width 118 height 23
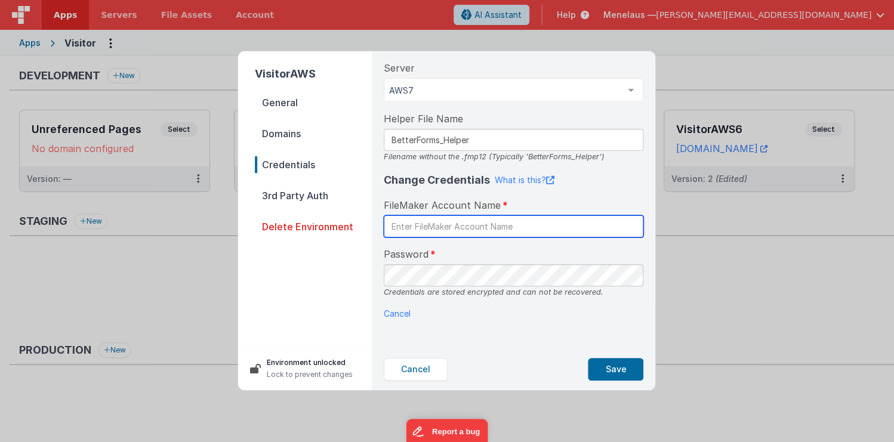
click at [461, 227] on input "text" at bounding box center [513, 226] width 259 height 22
type input "fmserver"
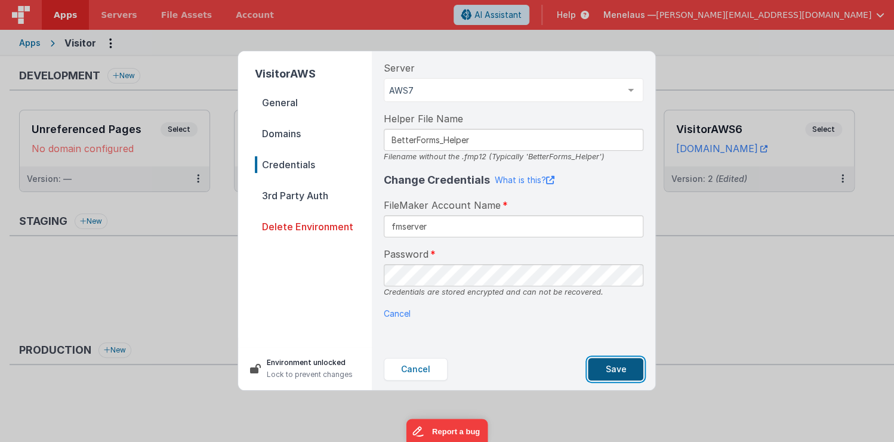
click at [613, 366] on button "Save" at bounding box center [615, 369] width 55 height 23
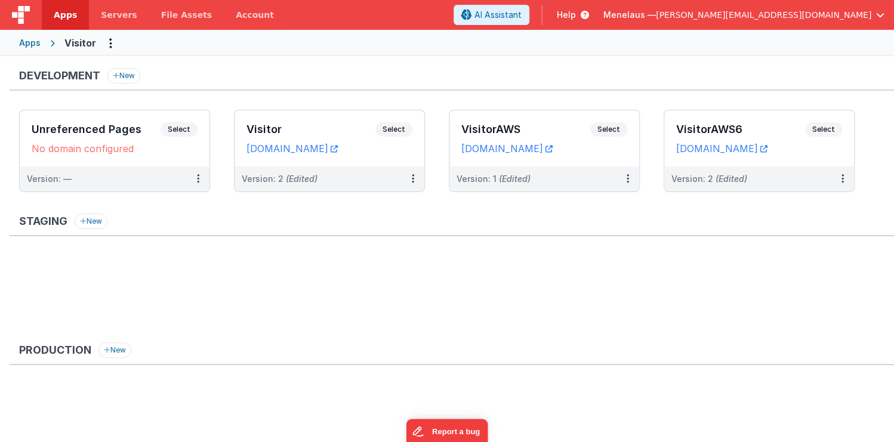
click at [381, 214] on div "Staging New" at bounding box center [452, 225] width 884 height 23
click at [552, 149] on icon at bounding box center [548, 149] width 7 height 1
click at [106, 43] on button "Options" at bounding box center [110, 42] width 19 height 19
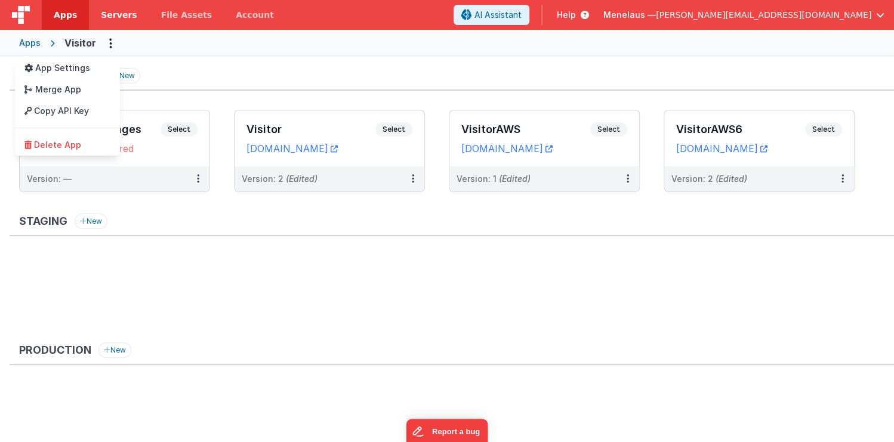
click at [103, 16] on span "Servers" at bounding box center [119, 15] width 36 height 12
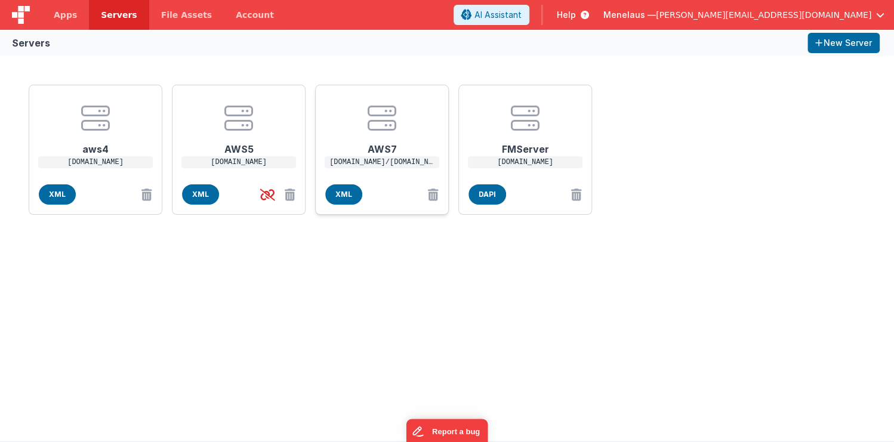
click at [388, 144] on h1 "AWS7" at bounding box center [381, 144] width 95 height 24
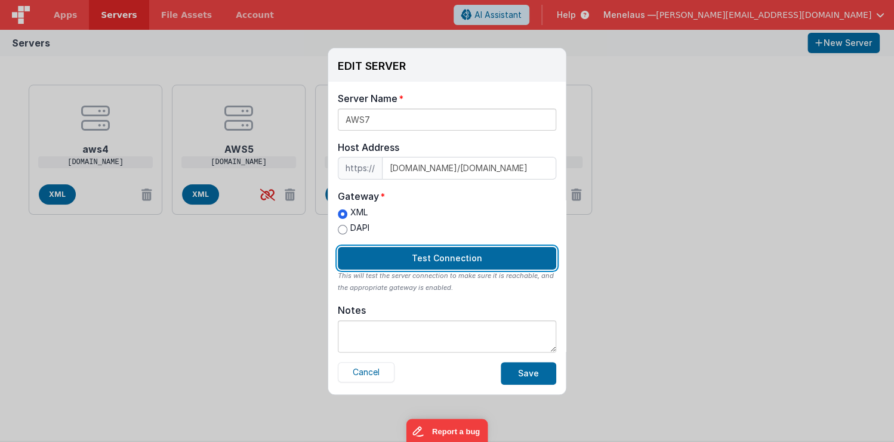
click at [458, 258] on button "Test Connection" at bounding box center [447, 258] width 218 height 23
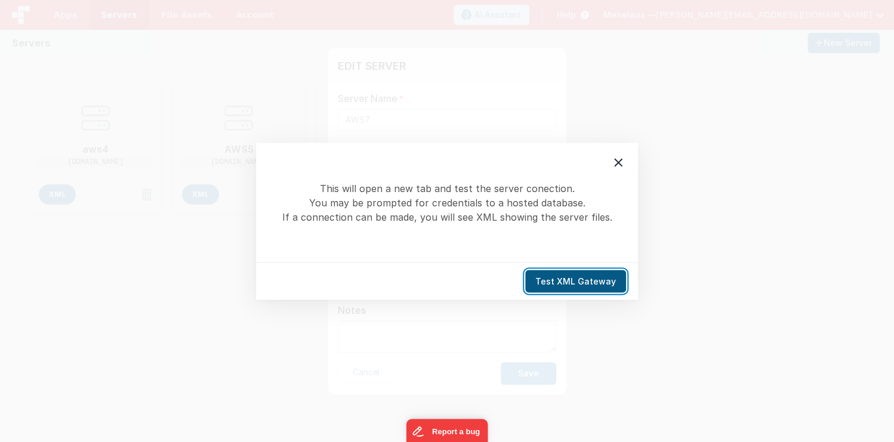
click at [554, 280] on button "Test XML Gateway" at bounding box center [575, 281] width 101 height 23
click at [615, 161] on icon at bounding box center [618, 162] width 14 height 14
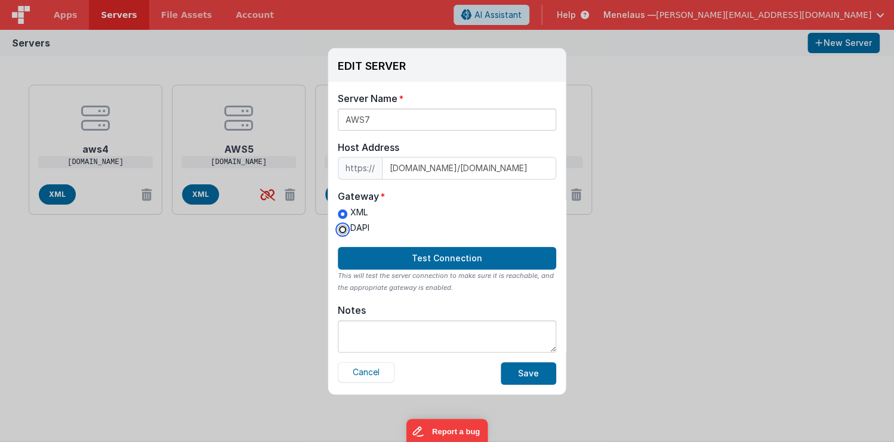
click at [346, 229] on input "DAPI" at bounding box center [343, 230] width 10 height 10
radio input "true"
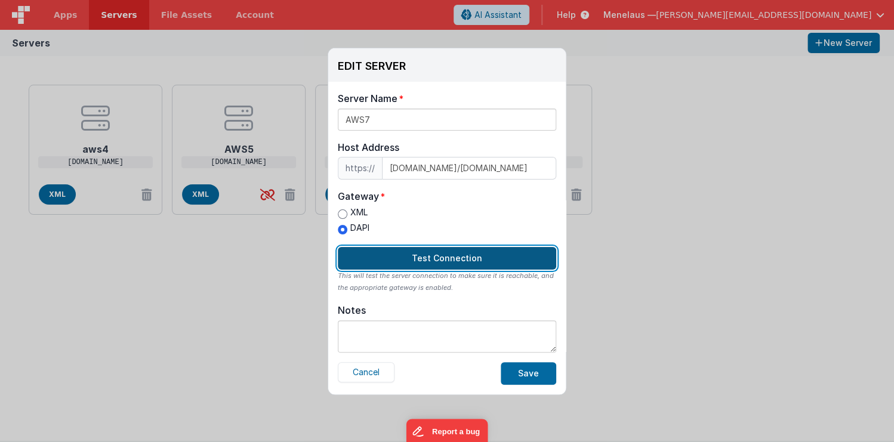
click at [437, 257] on button "Test Connection" at bounding box center [447, 258] width 218 height 23
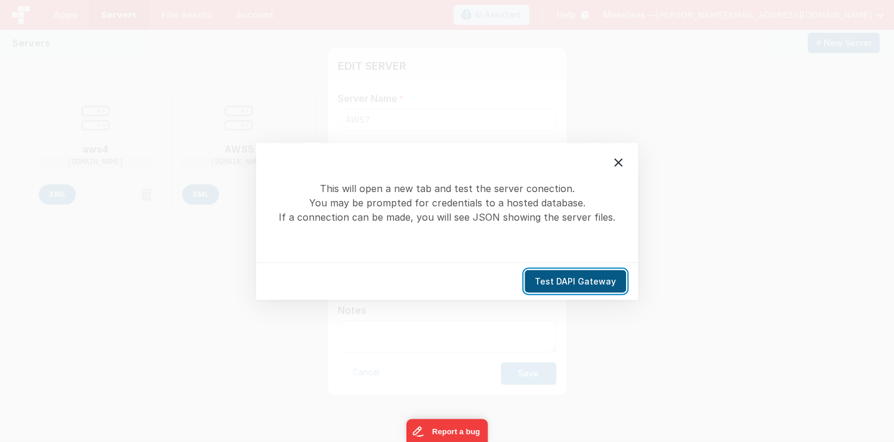
click at [591, 281] on button "Test DAPI Gateway" at bounding box center [574, 281] width 101 height 23
click at [616, 163] on icon at bounding box center [618, 162] width 14 height 14
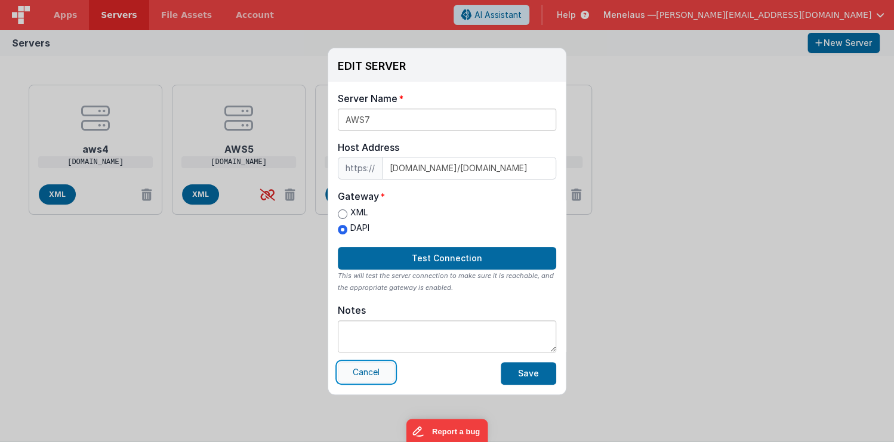
click at [373, 372] on button "Cancel" at bounding box center [366, 372] width 57 height 20
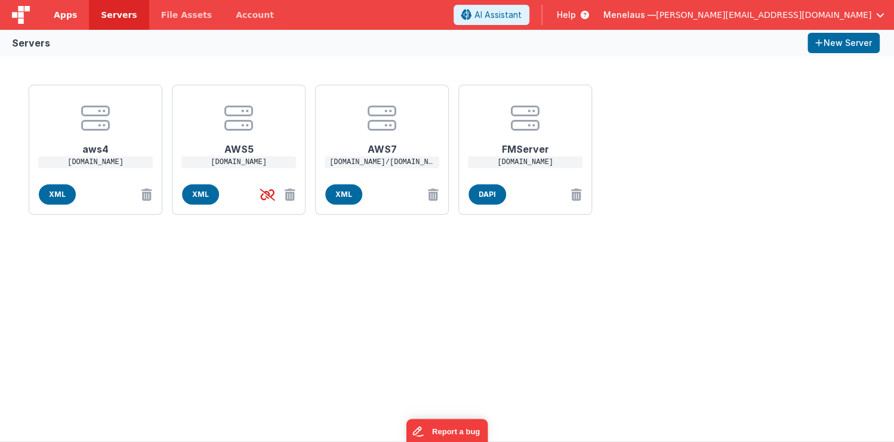
click at [60, 14] on span "Apps" at bounding box center [65, 15] width 23 height 12
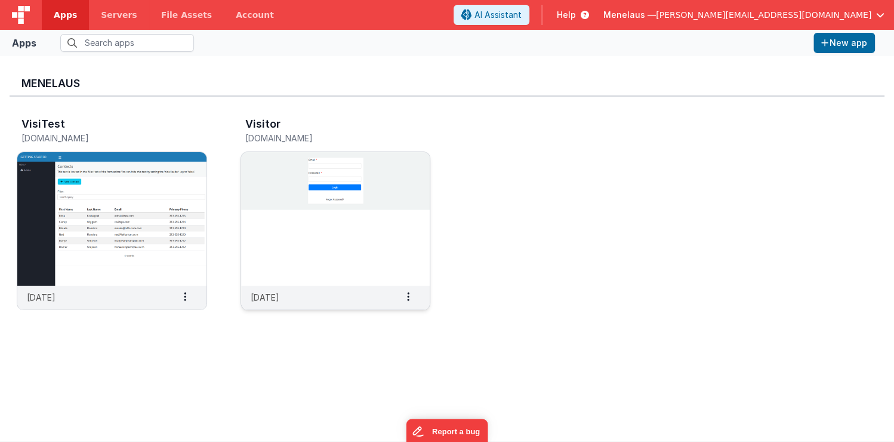
click at [413, 166] on img at bounding box center [335, 219] width 189 height 134
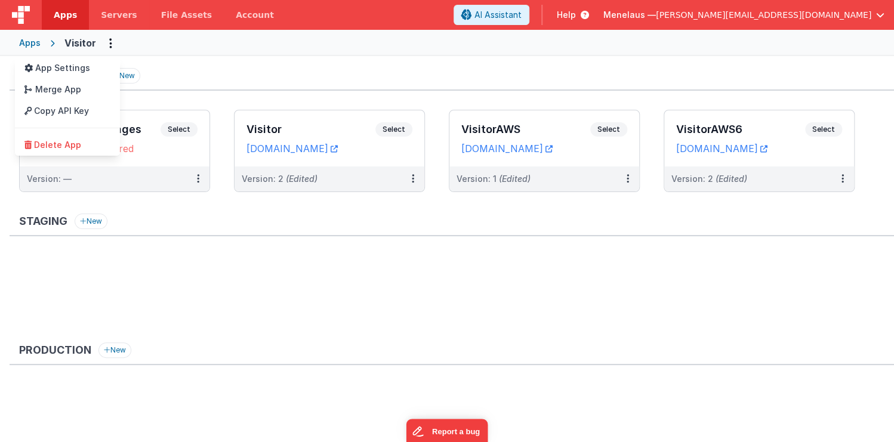
click at [589, 172] on button at bounding box center [447, 221] width 894 height 442
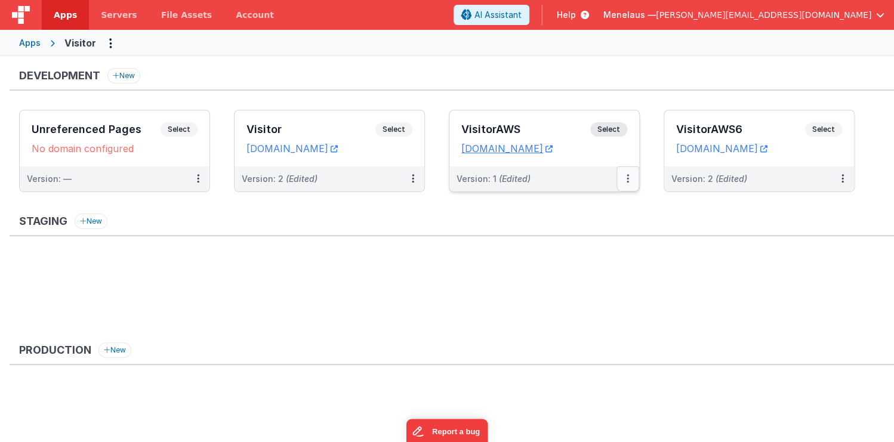
click at [626, 178] on icon at bounding box center [627, 178] width 2 height 1
click at [554, 205] on link "Edit" at bounding box center [586, 205] width 105 height 21
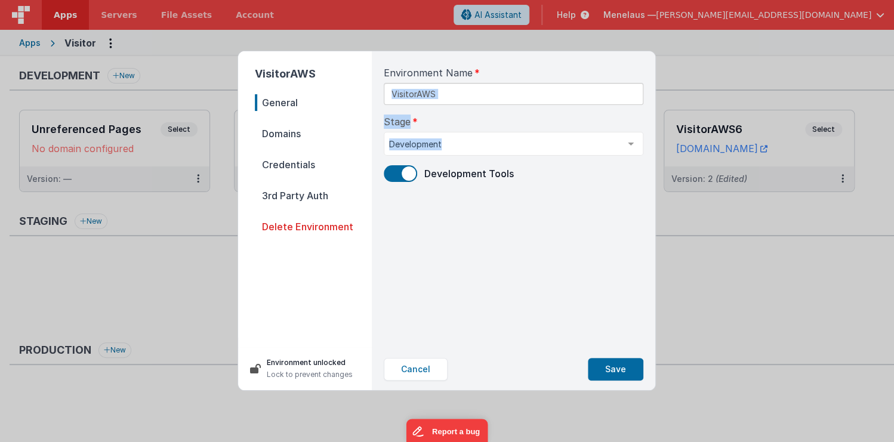
drag, startPoint x: 511, startPoint y: 120, endPoint x: 514, endPoint y: 105, distance: 15.3
click at [512, 152] on div "Environment Name VisitorAWS Stage Development Development Staging Production Li…" at bounding box center [513, 199] width 279 height 297
click at [409, 367] on button "Cancel" at bounding box center [416, 369] width 64 height 23
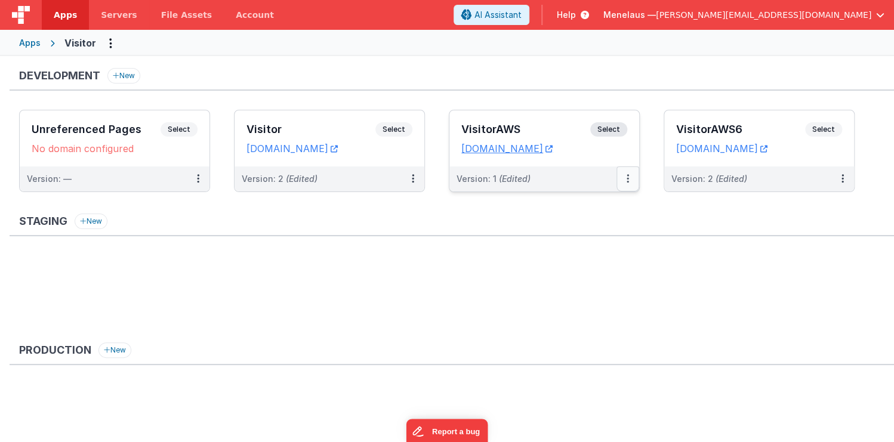
click at [627, 179] on icon at bounding box center [627, 178] width 2 height 1
click at [549, 203] on icon at bounding box center [547, 206] width 8 height 8
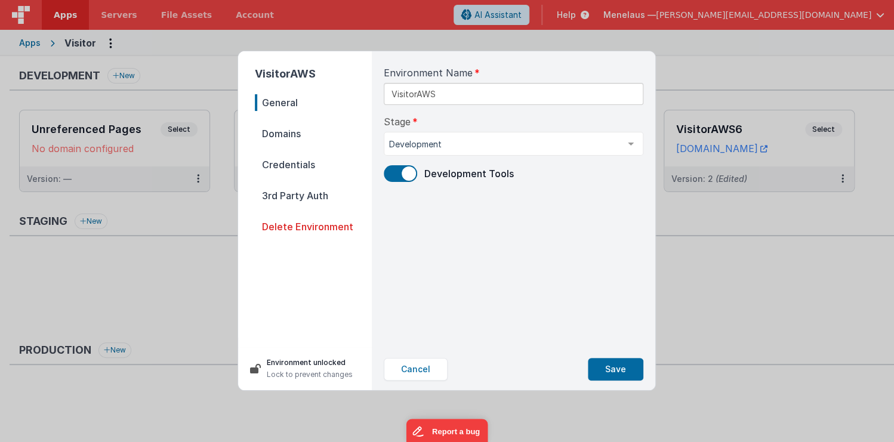
click at [282, 135] on span "Domains" at bounding box center [313, 133] width 117 height 17
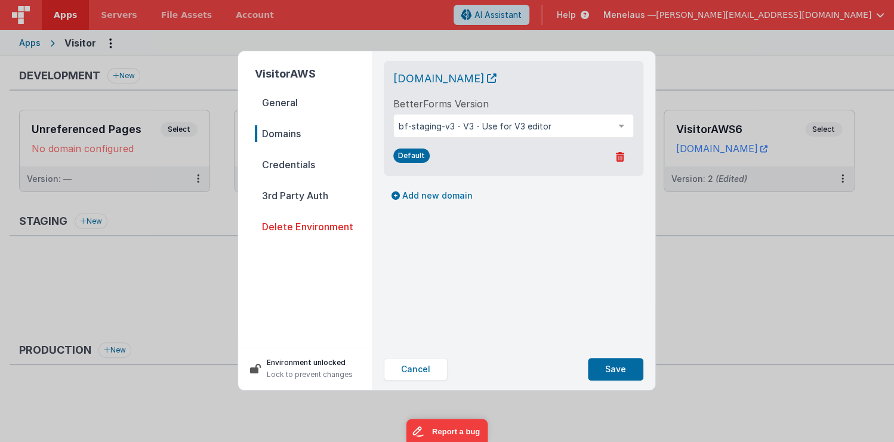
click at [292, 167] on span "Credentials" at bounding box center [313, 164] width 117 height 17
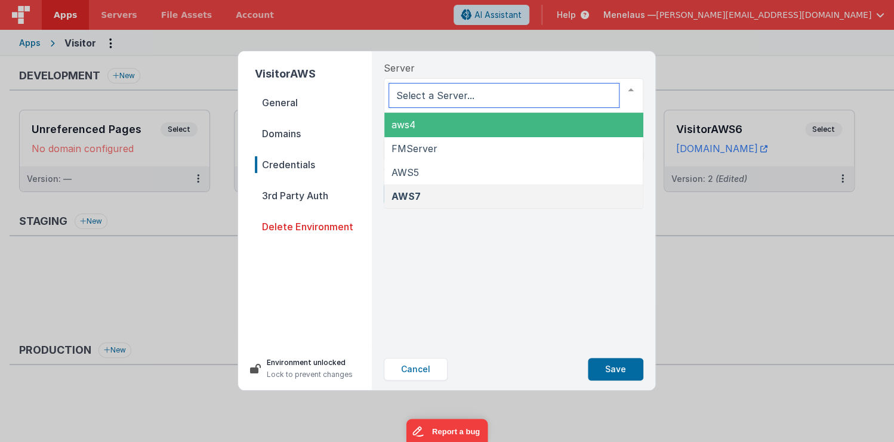
click at [627, 87] on div at bounding box center [631, 90] width 24 height 23
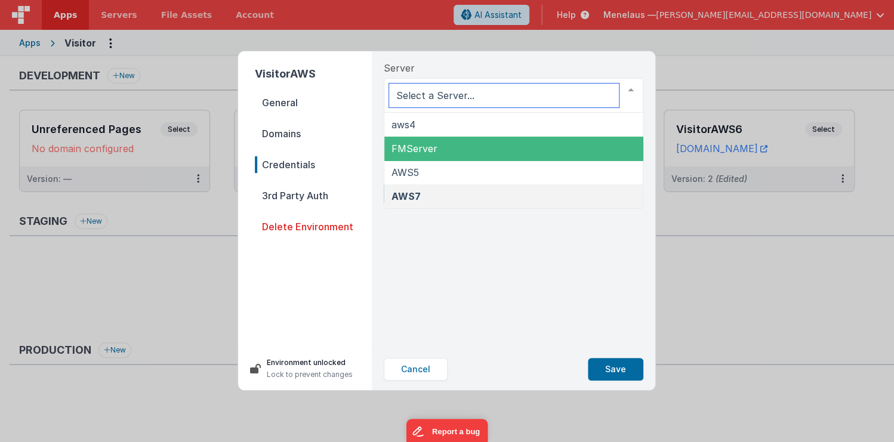
click at [466, 147] on span "FMServer" at bounding box center [513, 149] width 258 height 24
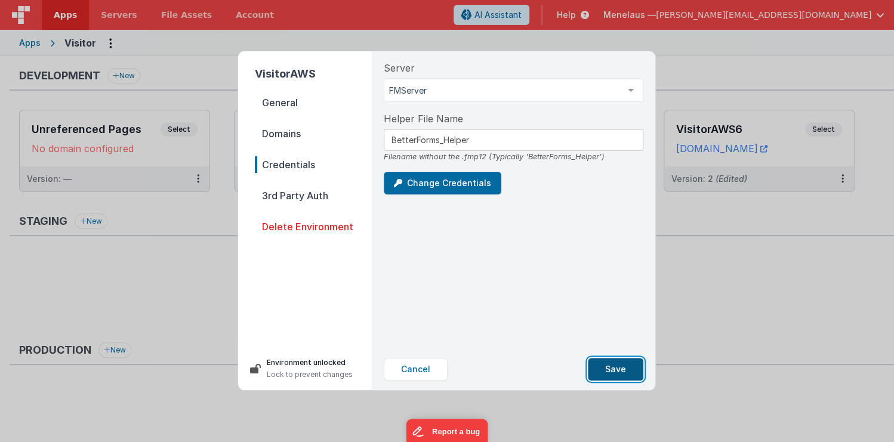
click at [608, 365] on button "Save" at bounding box center [615, 369] width 55 height 23
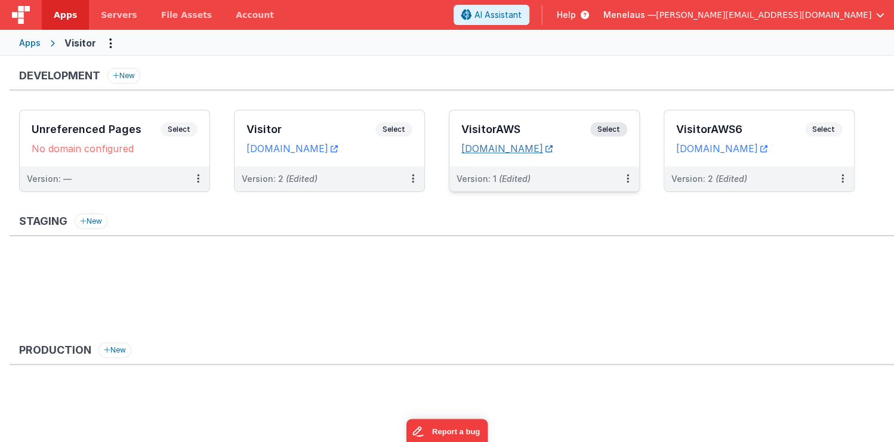
click at [552, 143] on link "[DOMAIN_NAME]" at bounding box center [506, 149] width 91 height 12
click at [627, 178] on icon at bounding box center [627, 178] width 2 height 1
click at [570, 203] on link "Edit" at bounding box center [586, 205] width 105 height 21
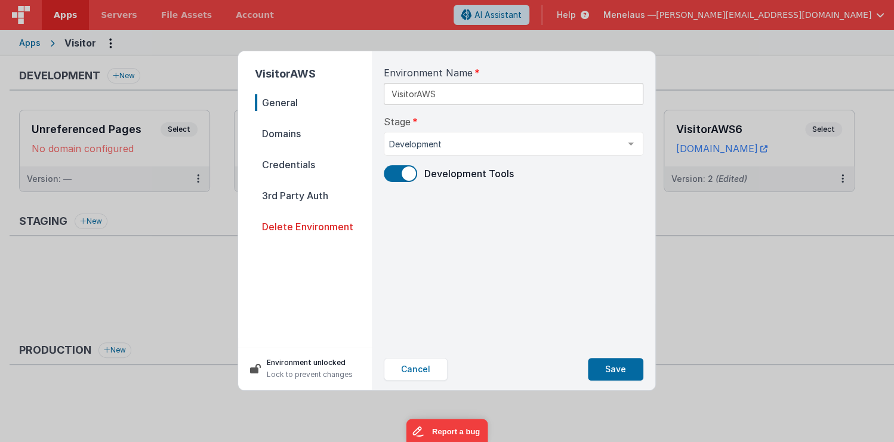
click at [282, 127] on span "Domains" at bounding box center [313, 133] width 117 height 17
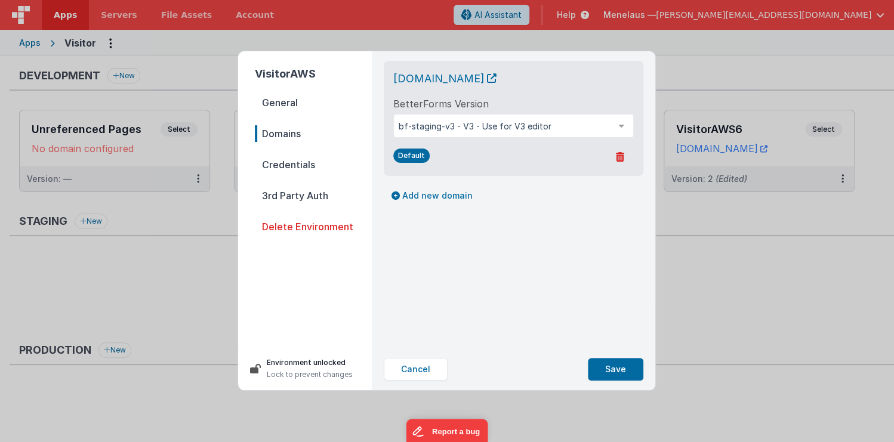
click at [305, 162] on span "Credentials" at bounding box center [313, 164] width 117 height 17
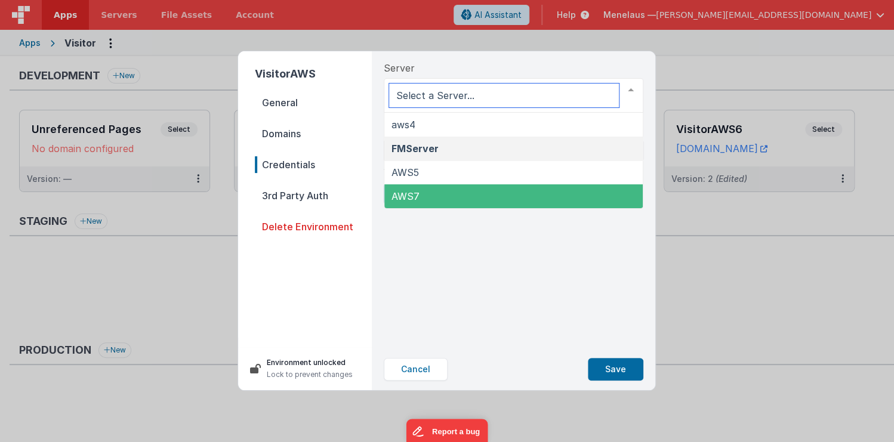
click at [410, 191] on span "AWS7" at bounding box center [405, 196] width 28 height 12
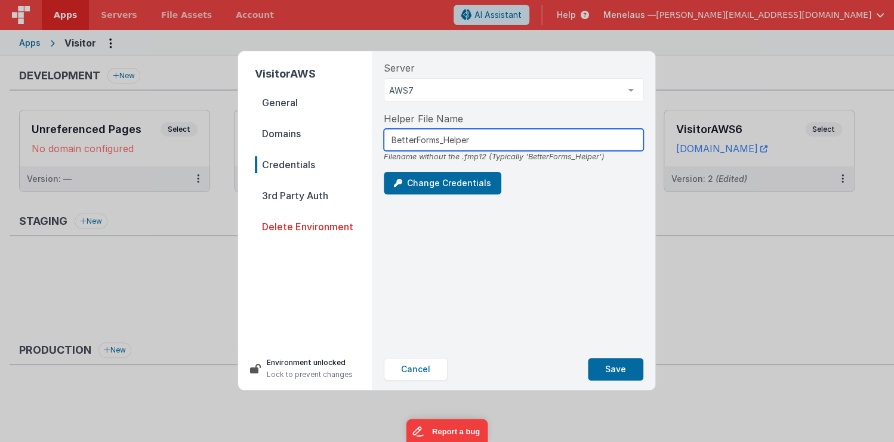
click at [442, 143] on input "BetterForms_Helper" at bounding box center [513, 140] width 259 height 22
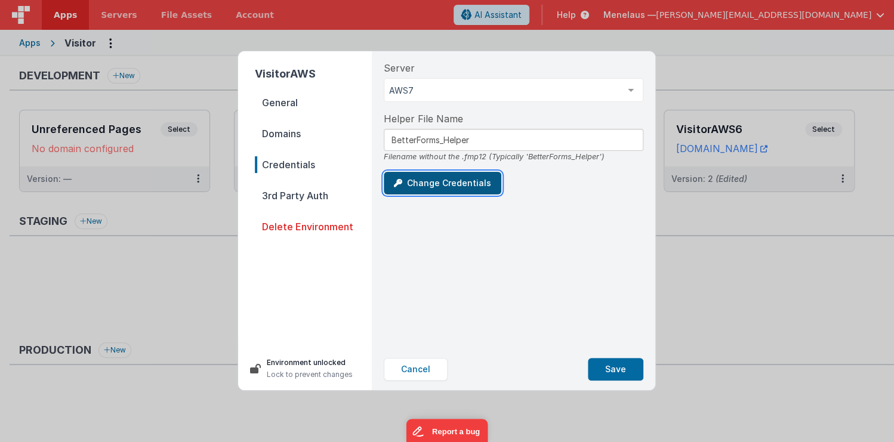
click at [446, 181] on button "Change Credentials" at bounding box center [443, 183] width 118 height 23
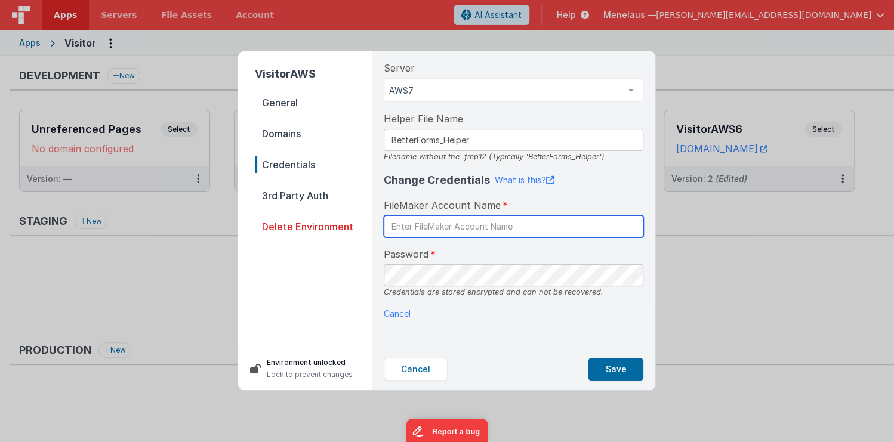
click at [449, 227] on input "text" at bounding box center [513, 226] width 259 height 22
type input "fmserver"
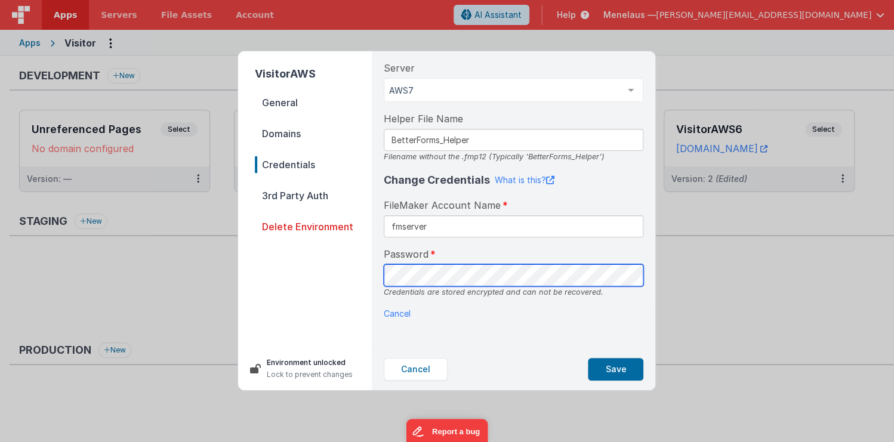
click at [382, 277] on div "Server AWS7 aws4 FMServer AWS5 AWS7 List is empty. Helper File Name BetterForms…" at bounding box center [513, 199] width 279 height 297
click at [629, 334] on div "Server AWS7 aws4 FMServer AWS5 AWS7 List is empty. Helper File Name BetterForms…" at bounding box center [513, 199] width 279 height 297
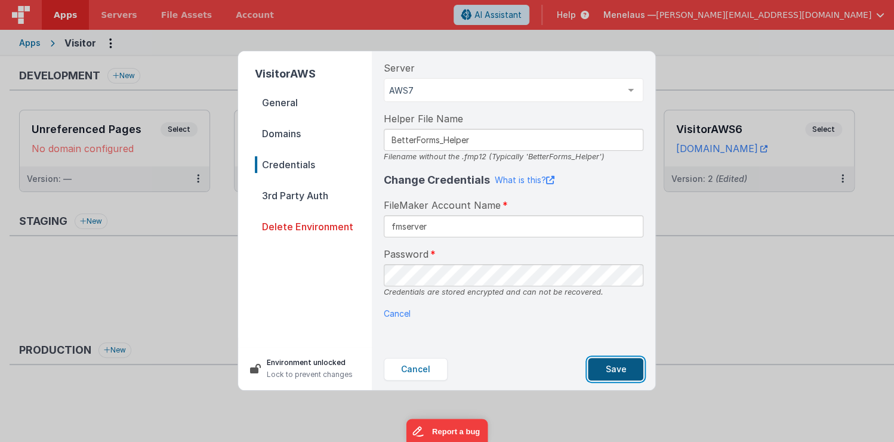
click at [619, 363] on button "Save" at bounding box center [615, 369] width 55 height 23
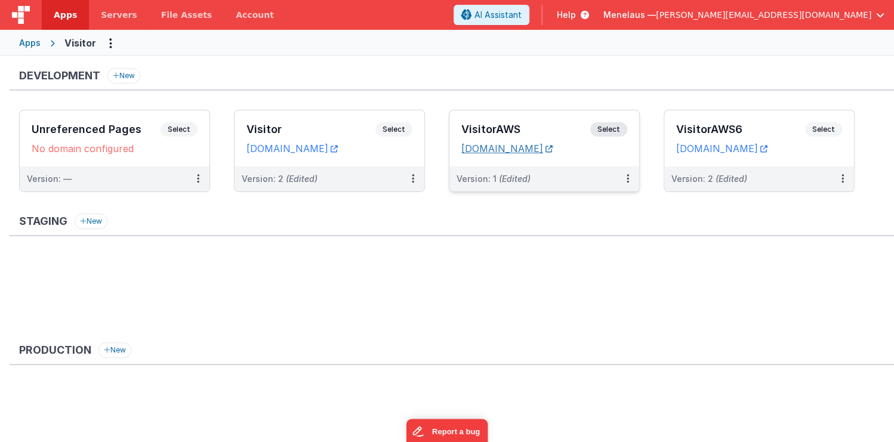
click at [552, 149] on icon at bounding box center [548, 149] width 7 height 1
click at [627, 178] on icon at bounding box center [627, 178] width 2 height 1
click at [576, 224] on link "Deploy..." at bounding box center [586, 227] width 105 height 21
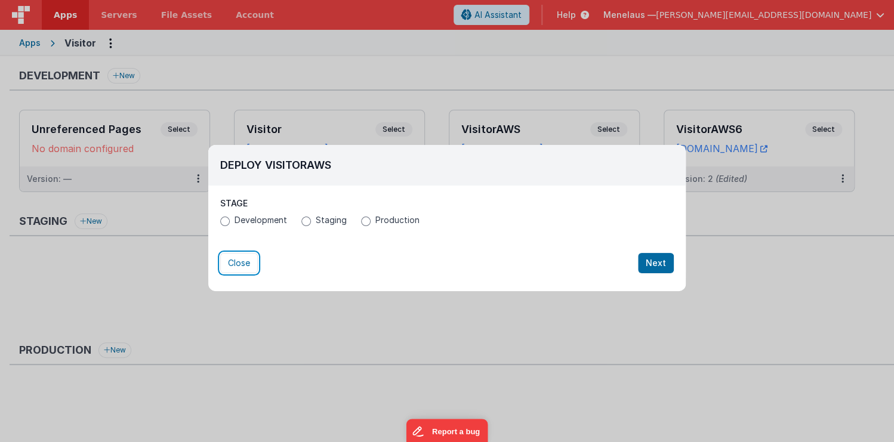
drag, startPoint x: 239, startPoint y: 263, endPoint x: 272, endPoint y: 193, distance: 77.4
click at [238, 262] on button "Close" at bounding box center [239, 263] width 38 height 20
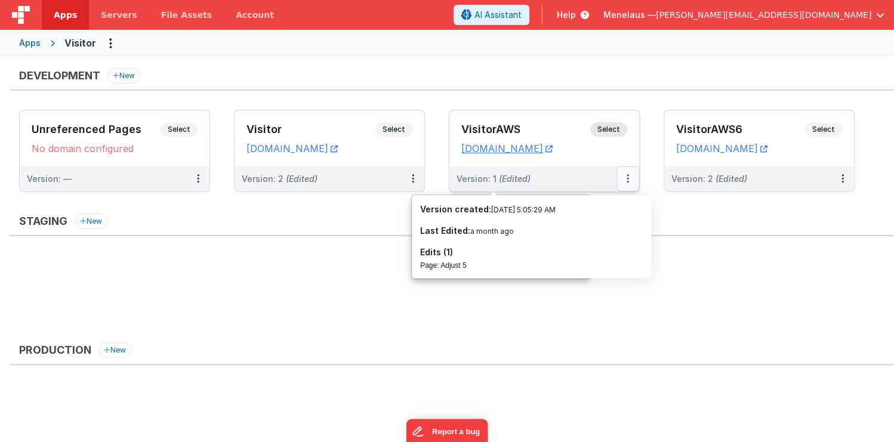
click at [627, 178] on icon at bounding box center [627, 178] width 2 height 1
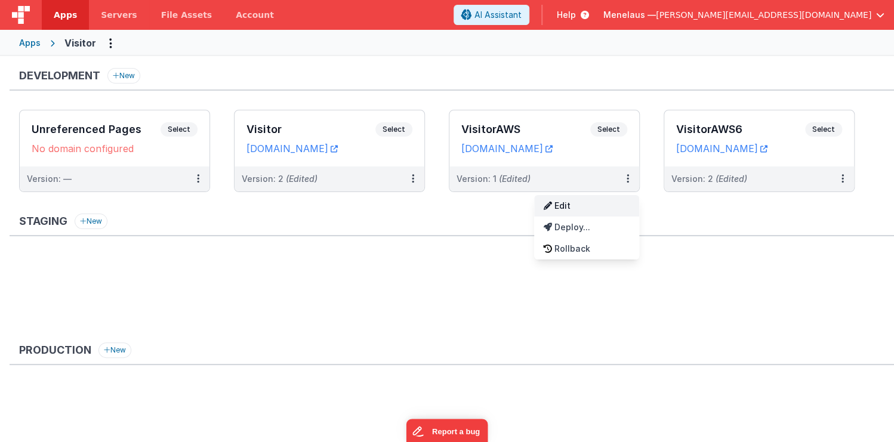
click at [557, 202] on link "Edit" at bounding box center [586, 205] width 105 height 21
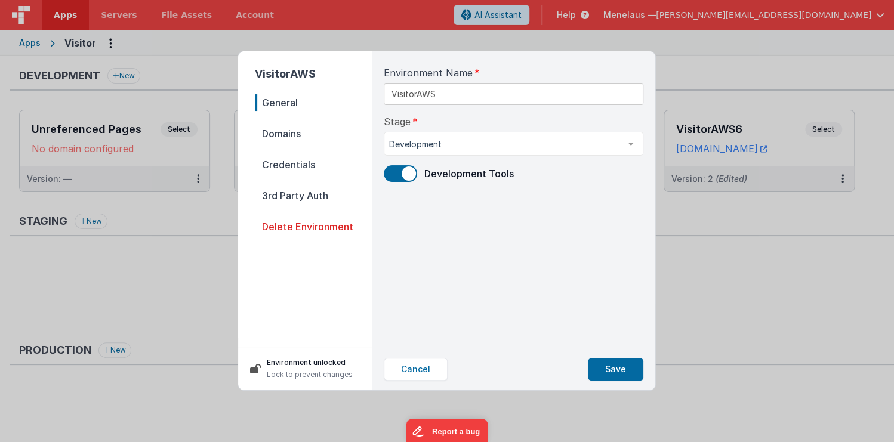
click at [283, 162] on span "Credentials" at bounding box center [313, 164] width 117 height 17
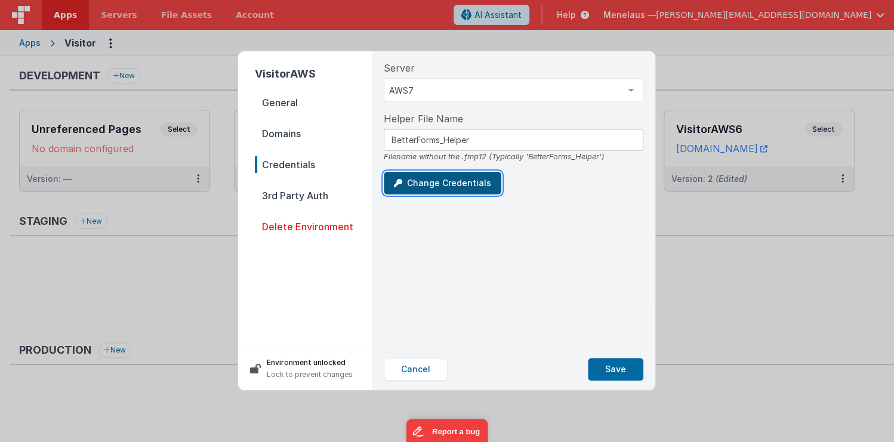
click at [480, 180] on button "Change Credentials" at bounding box center [443, 183] width 118 height 23
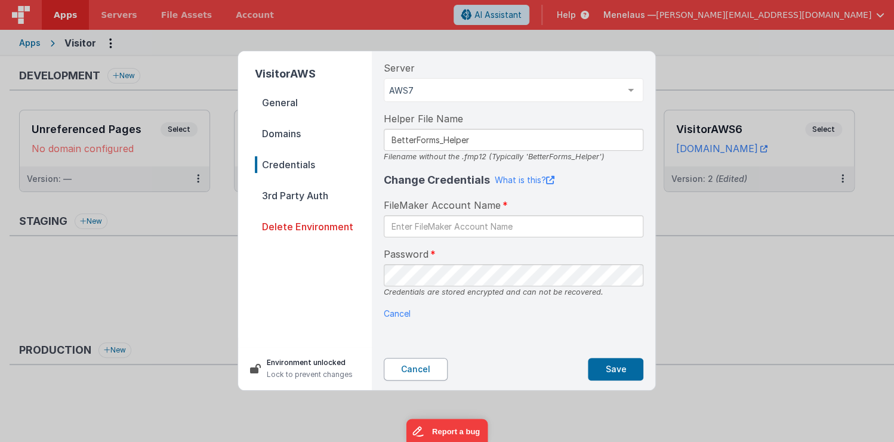
click at [420, 366] on button "Cancel" at bounding box center [416, 369] width 64 height 23
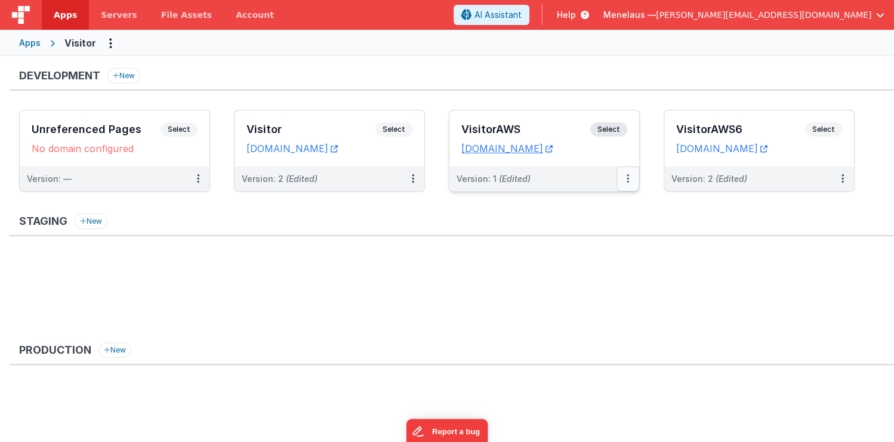
click at [627, 178] on icon at bounding box center [627, 178] width 2 height 1
click at [571, 205] on link "Edit" at bounding box center [586, 205] width 105 height 21
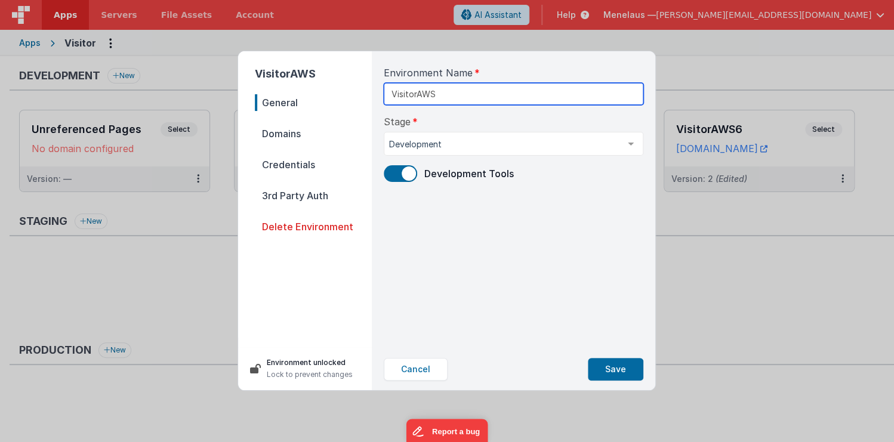
click at [470, 94] on input "VisitorAWS" at bounding box center [513, 94] width 259 height 22
click at [289, 166] on span "Credentials" at bounding box center [313, 164] width 117 height 17
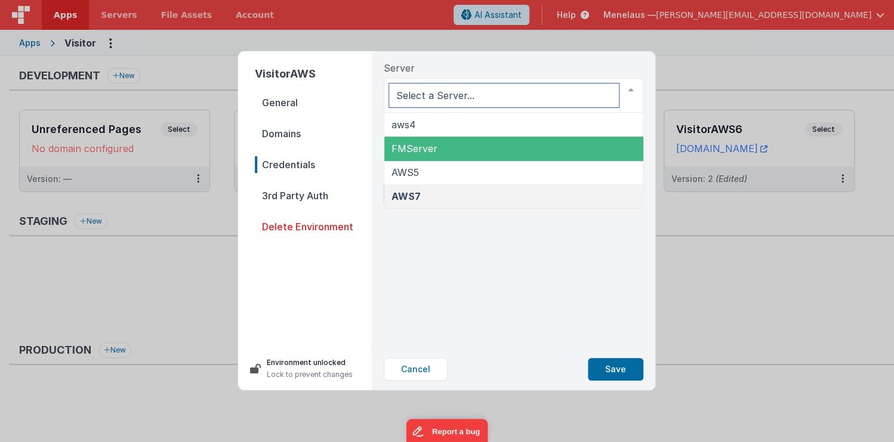
click at [415, 148] on span "FMServer" at bounding box center [414, 149] width 46 height 12
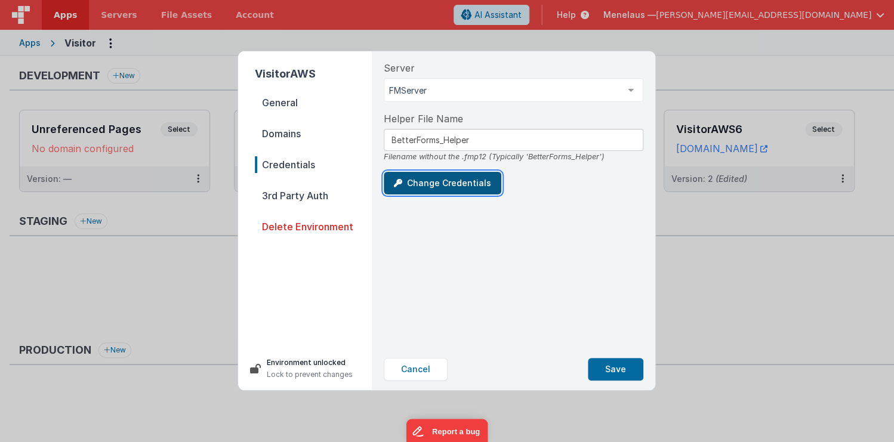
click at [445, 178] on button "Change Credentials" at bounding box center [443, 183] width 118 height 23
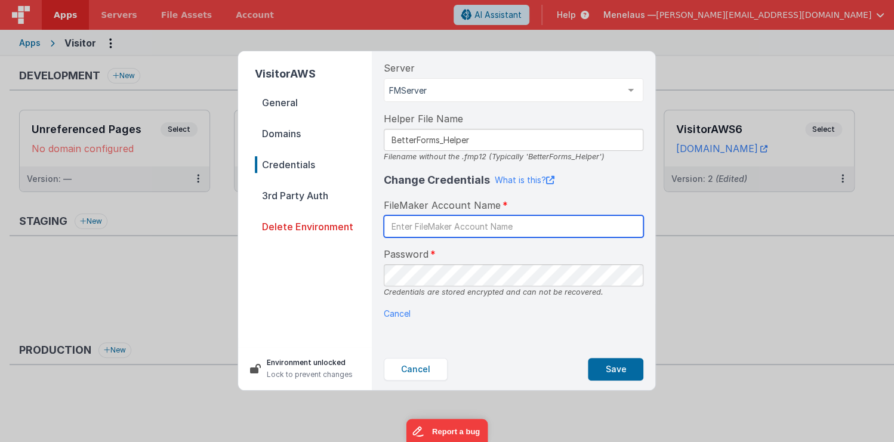
click at [447, 230] on input "text" at bounding box center [513, 226] width 259 height 22
type input "fmserver"
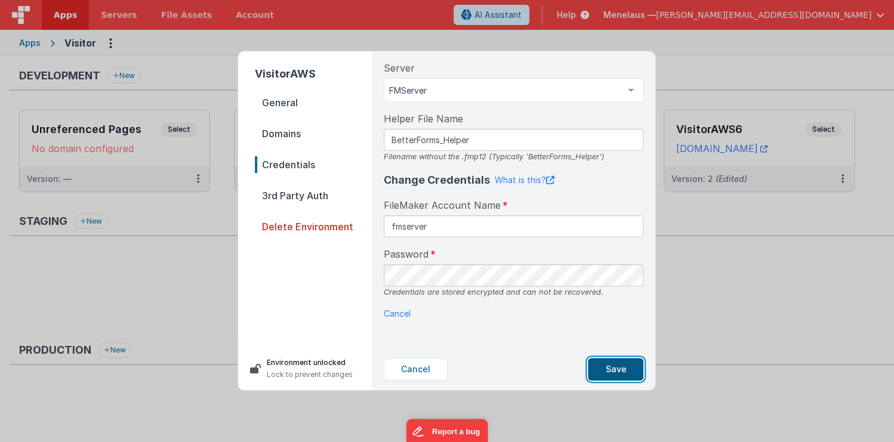
click at [621, 369] on button "Save" at bounding box center [615, 369] width 55 height 23
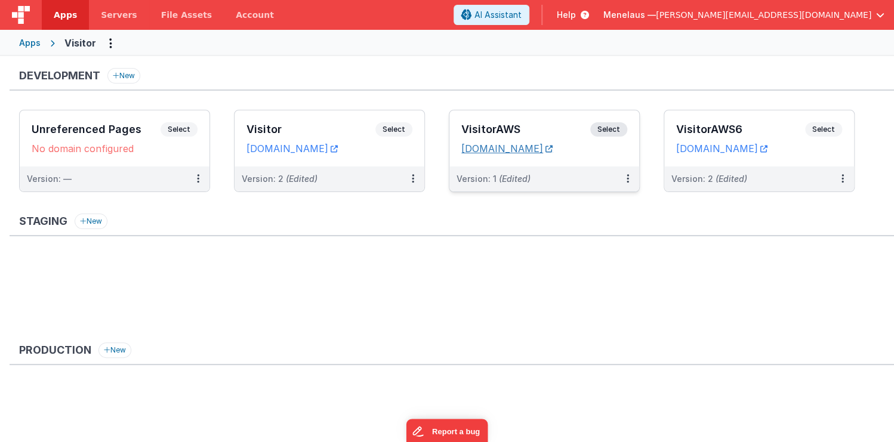
click at [552, 149] on icon at bounding box center [548, 149] width 7 height 1
click at [627, 178] on icon at bounding box center [627, 178] width 2 height 1
click at [568, 205] on link "Edit" at bounding box center [586, 205] width 105 height 21
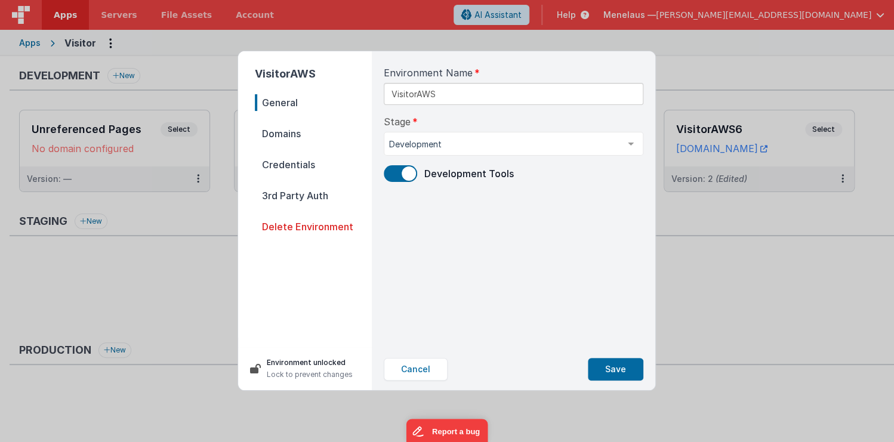
click at [277, 161] on span "Credentials" at bounding box center [313, 164] width 117 height 17
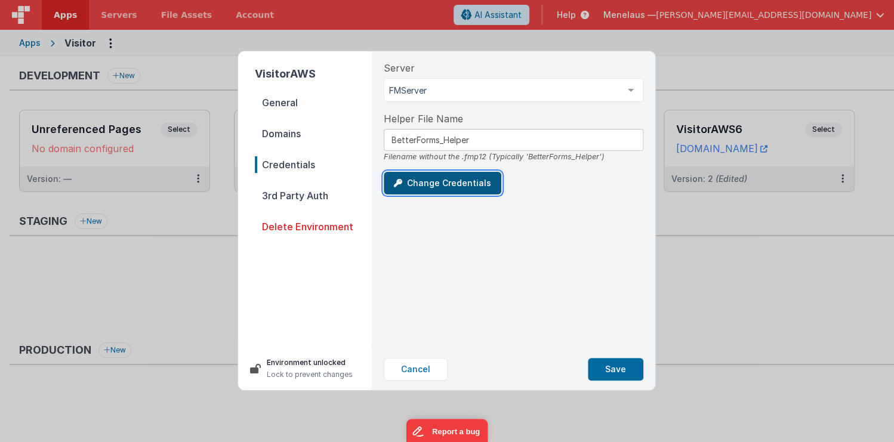
click at [429, 183] on button "Change Credentials" at bounding box center [443, 183] width 118 height 23
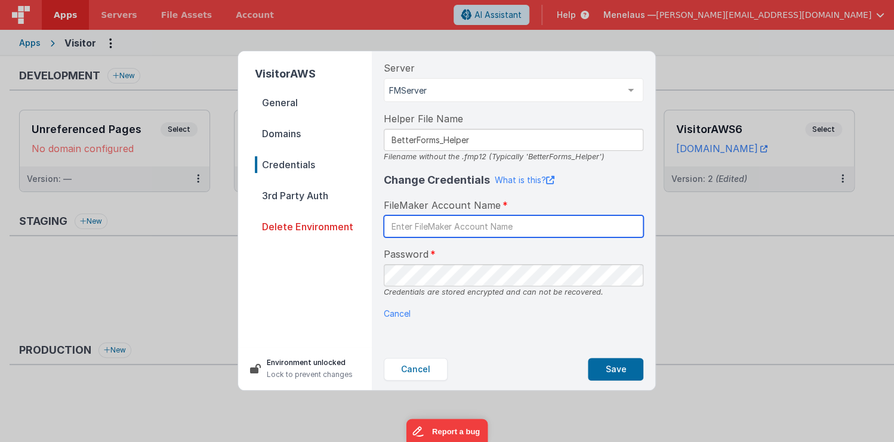
click at [442, 230] on input "text" at bounding box center [513, 226] width 259 height 22
click at [446, 227] on input "text" at bounding box center [513, 226] width 259 height 22
click at [501, 224] on input "text" at bounding box center [513, 226] width 259 height 22
type input "BetterForms"
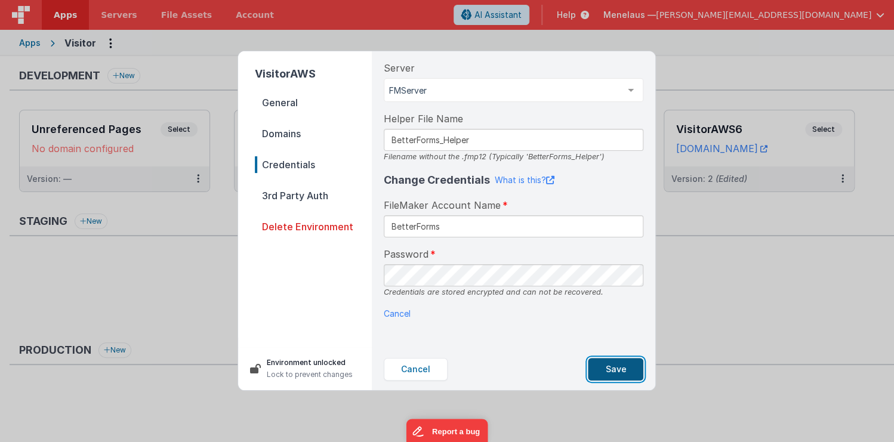
click at [623, 370] on button "Save" at bounding box center [615, 369] width 55 height 23
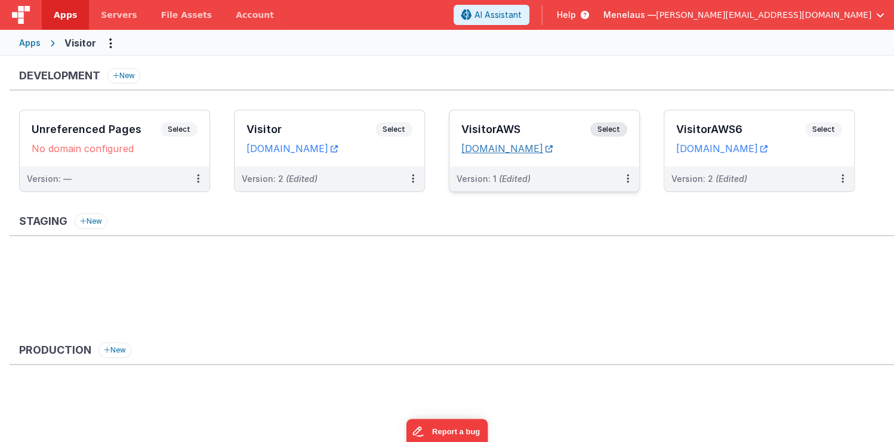
click at [552, 149] on icon at bounding box center [548, 149] width 7 height 1
click at [627, 179] on icon at bounding box center [627, 178] width 2 height 1
click at [567, 206] on link "Edit" at bounding box center [586, 205] width 105 height 21
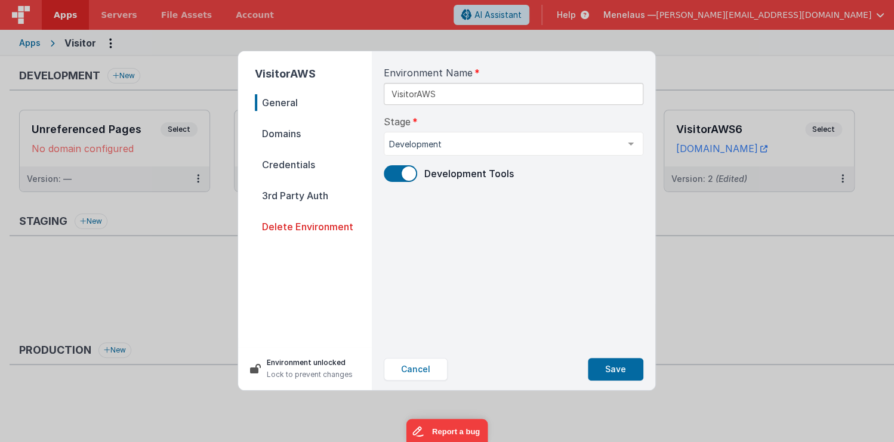
click at [285, 154] on nav "General Domains Credentials 3rd Party Auth Delete Environment" at bounding box center [313, 215] width 117 height 243
click at [285, 162] on span "Credentials" at bounding box center [313, 164] width 117 height 17
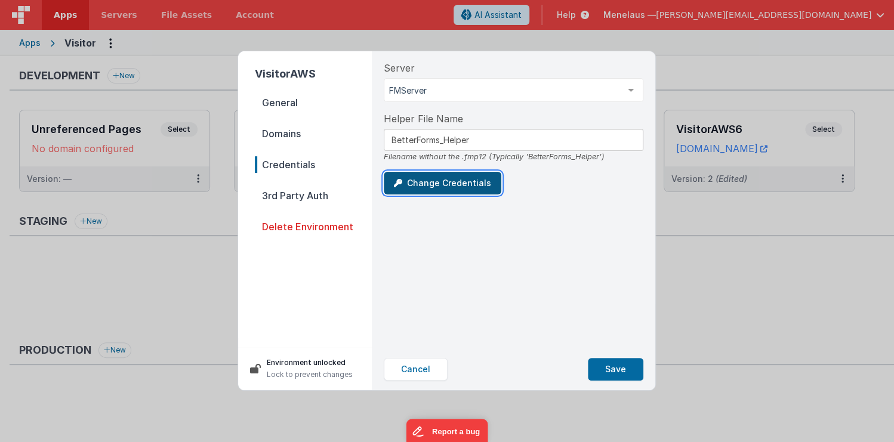
click at [410, 179] on button "Change Credentials" at bounding box center [443, 183] width 118 height 23
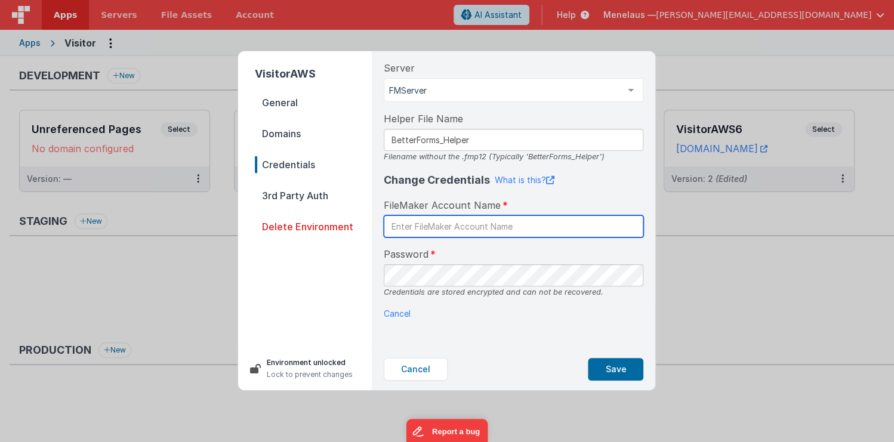
click at [427, 224] on input "text" at bounding box center [513, 226] width 259 height 22
type input "BetterForms"
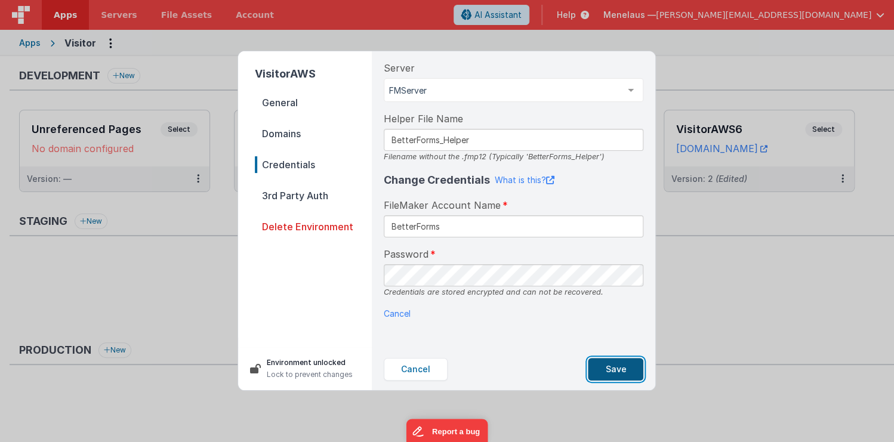
click at [631, 369] on button "Save" at bounding box center [615, 369] width 55 height 23
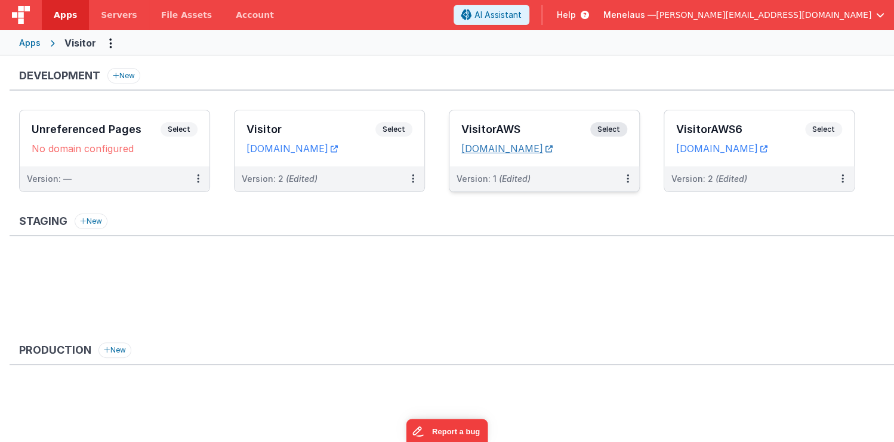
click at [552, 149] on icon at bounding box center [548, 149] width 7 height 1
click at [628, 178] on icon at bounding box center [627, 178] width 2 height 1
click at [562, 203] on link "Edit" at bounding box center [586, 205] width 105 height 21
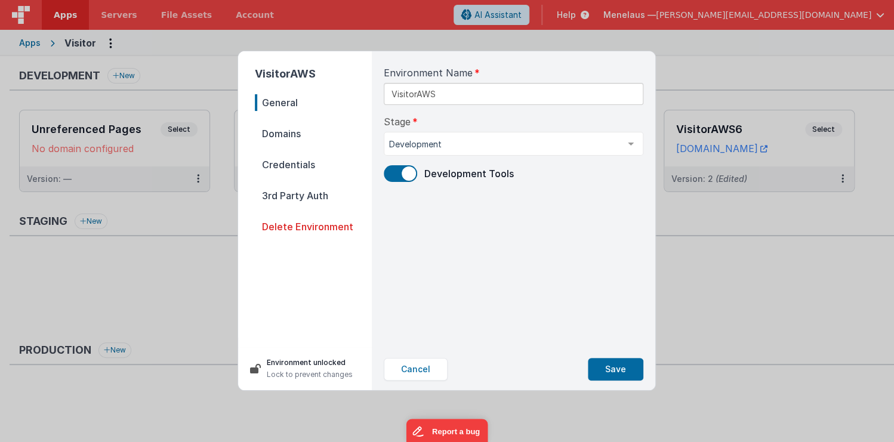
click at [271, 136] on span "Domains" at bounding box center [313, 133] width 117 height 17
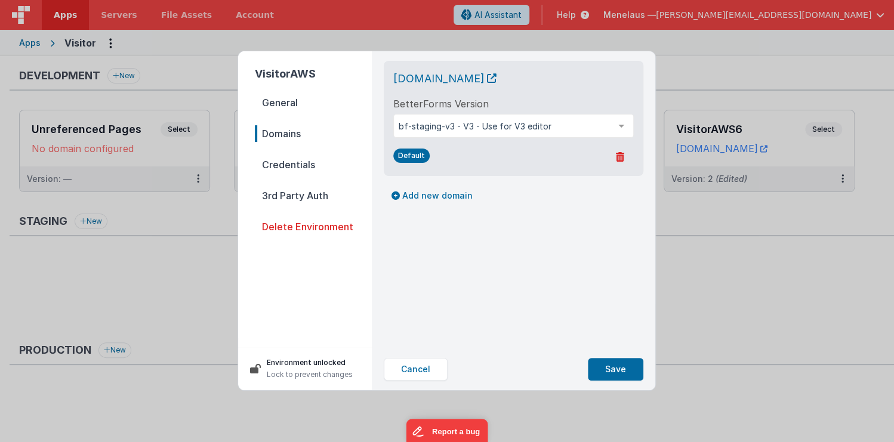
click at [276, 163] on span "Credentials" at bounding box center [313, 164] width 117 height 17
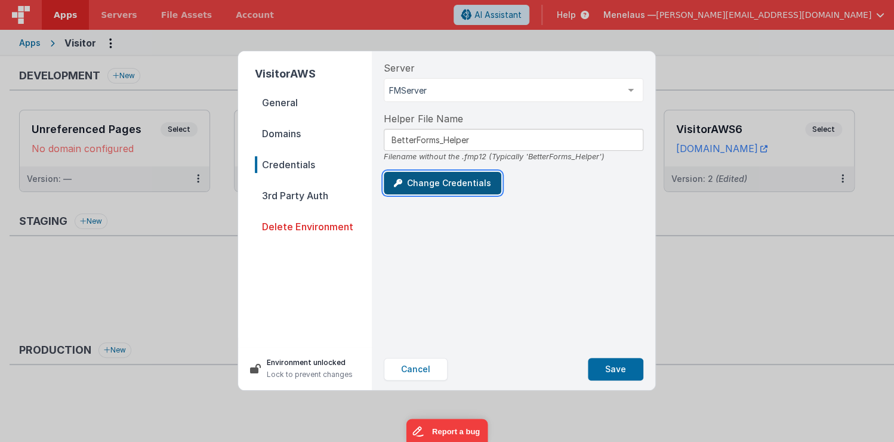
click at [429, 186] on button "Change Credentials" at bounding box center [443, 183] width 118 height 23
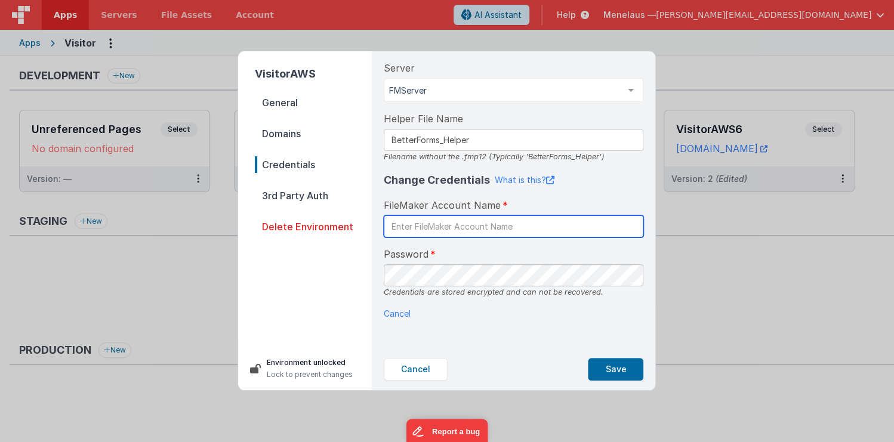
click at [455, 230] on input "text" at bounding box center [513, 226] width 259 height 22
type input "[PERSON_NAME]"
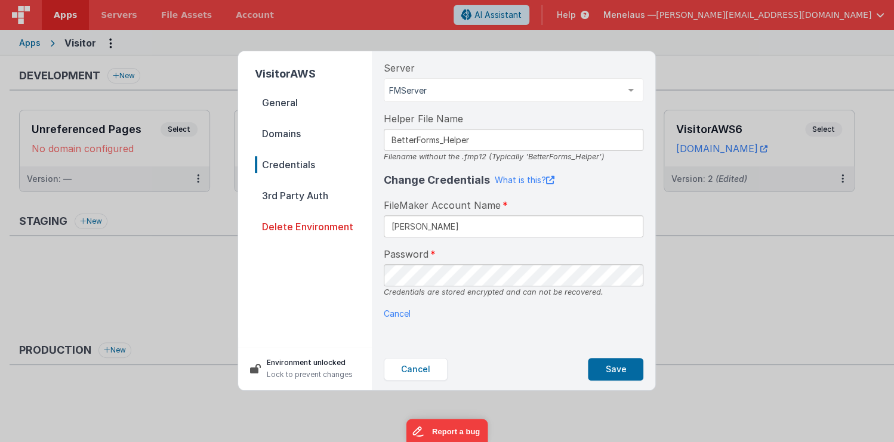
click at [520, 354] on div "Cancel Save" at bounding box center [513, 369] width 279 height 42
click at [605, 364] on button "Save" at bounding box center [615, 369] width 55 height 23
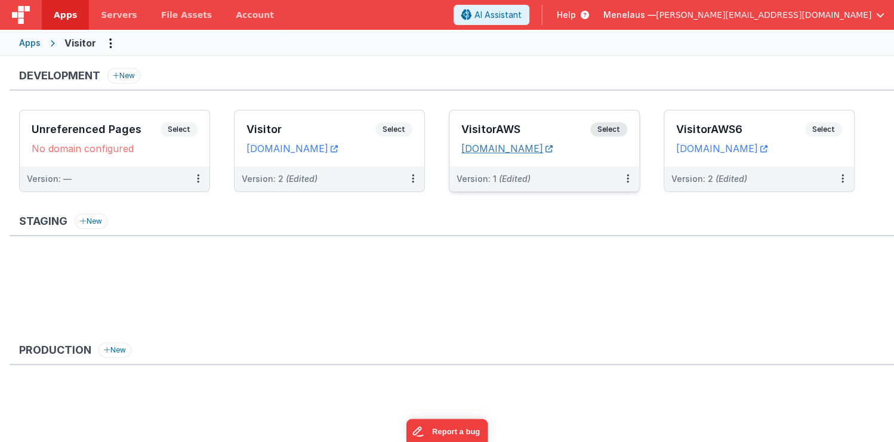
click at [552, 149] on icon at bounding box center [548, 149] width 7 height 1
